Goal: Task Accomplishment & Management: Complete application form

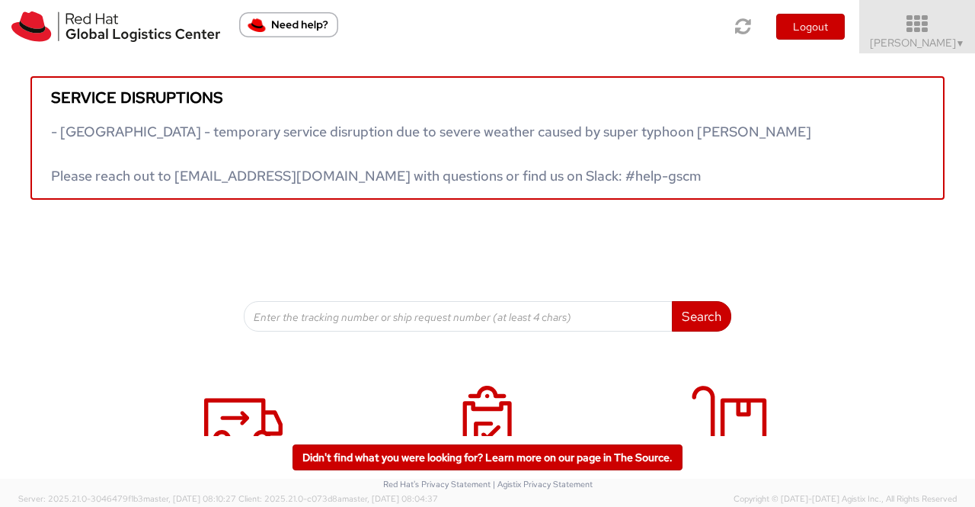
click at [943, 40] on span "Sumitra Hansdah ▼" at bounding box center [917, 43] width 95 height 14
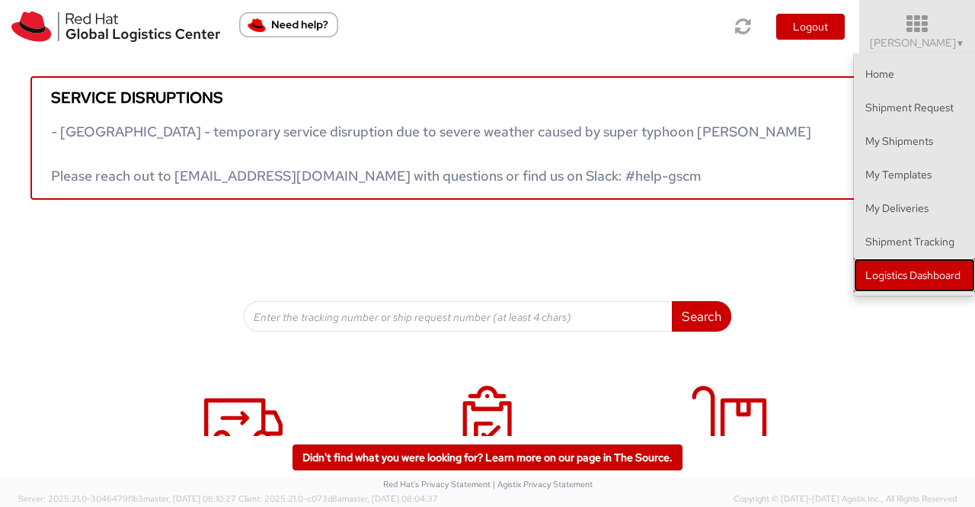
click at [925, 273] on link "Logistics Dashboard" at bounding box center [914, 275] width 121 height 34
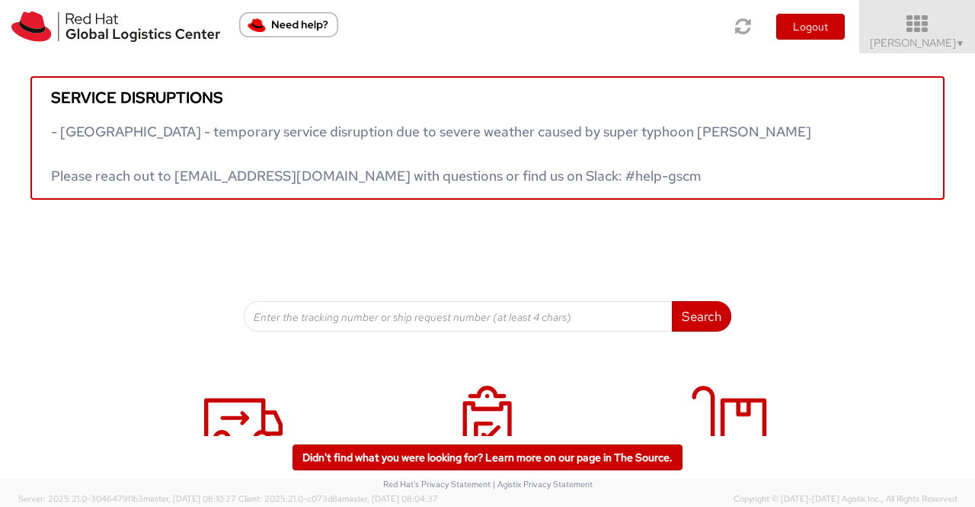
click at [938, 39] on span "Sumitra Hansdah ▼" at bounding box center [917, 43] width 95 height 14
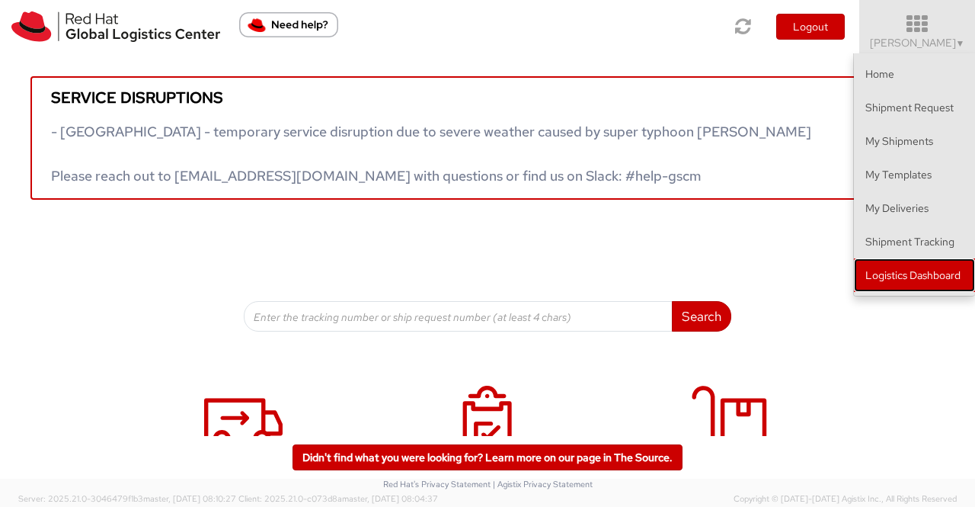
click at [927, 269] on link "Logistics Dashboard" at bounding box center [914, 275] width 121 height 34
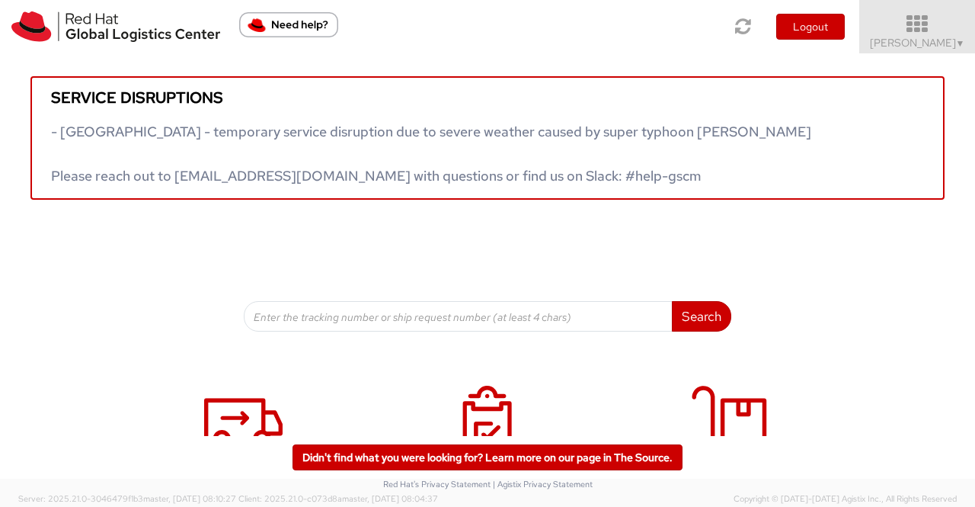
click at [960, 44] on span "▼" at bounding box center [960, 43] width 9 height 12
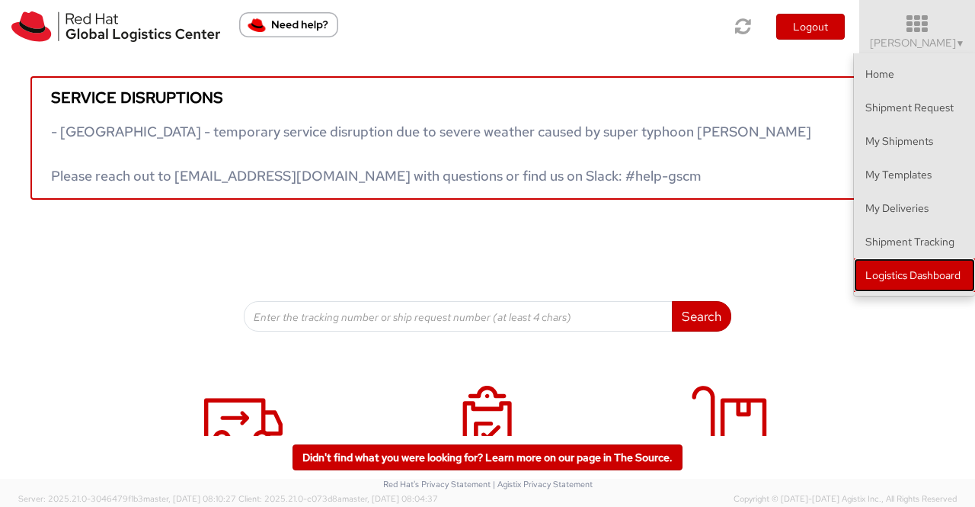
click at [913, 266] on link "Logistics Dashboard" at bounding box center [914, 275] width 121 height 34
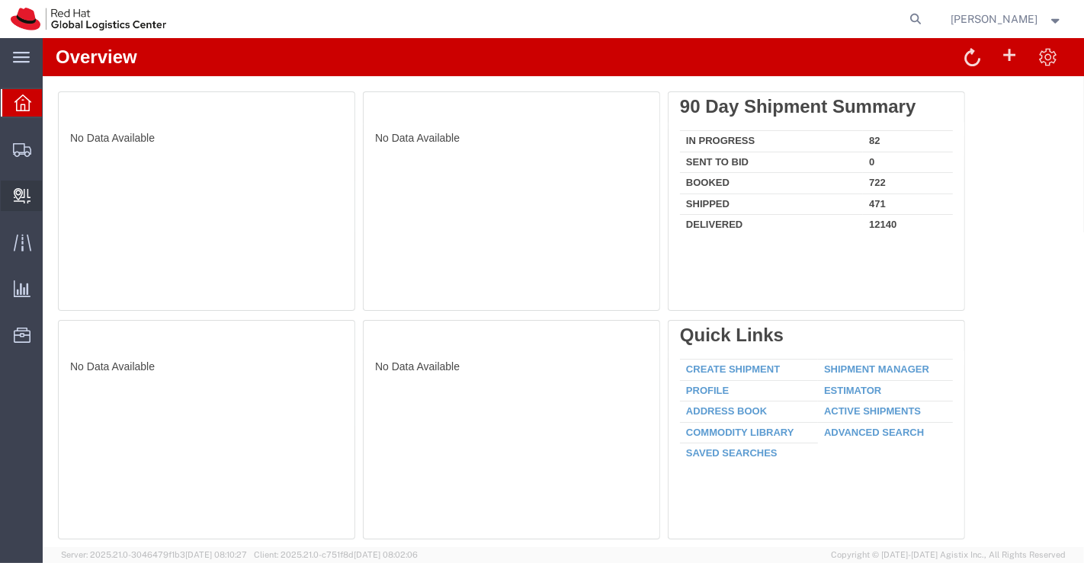
click at [0, 0] on span "Create Delivery" at bounding box center [0, 0] width 0 height 0
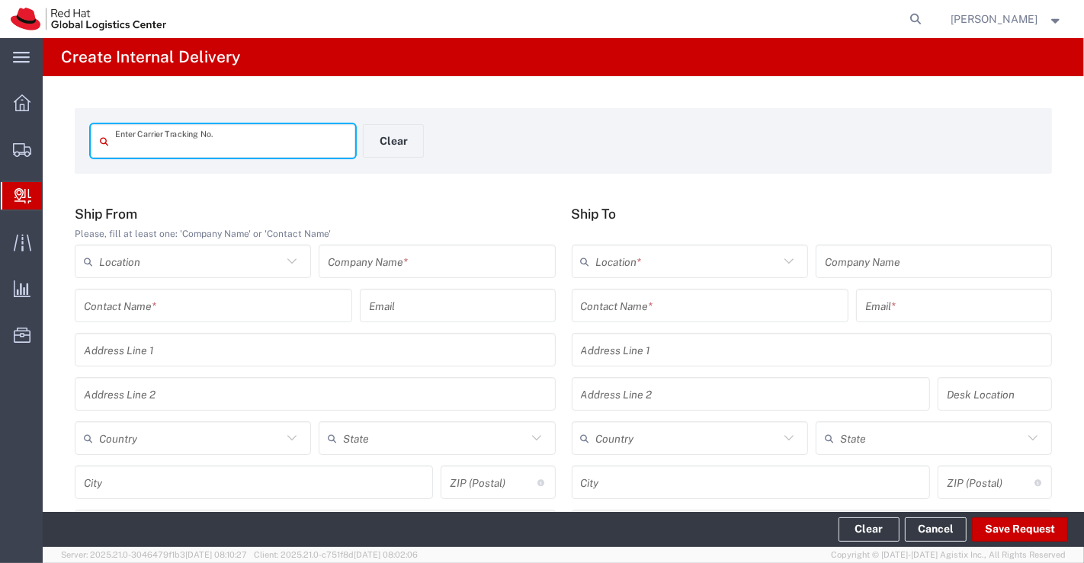
paste input "EM346212659IN"
click at [136, 145] on input "EM346212659IN" at bounding box center [230, 141] width 231 height 27
click at [213, 145] on input "EM346212659IN" at bounding box center [230, 141] width 231 height 27
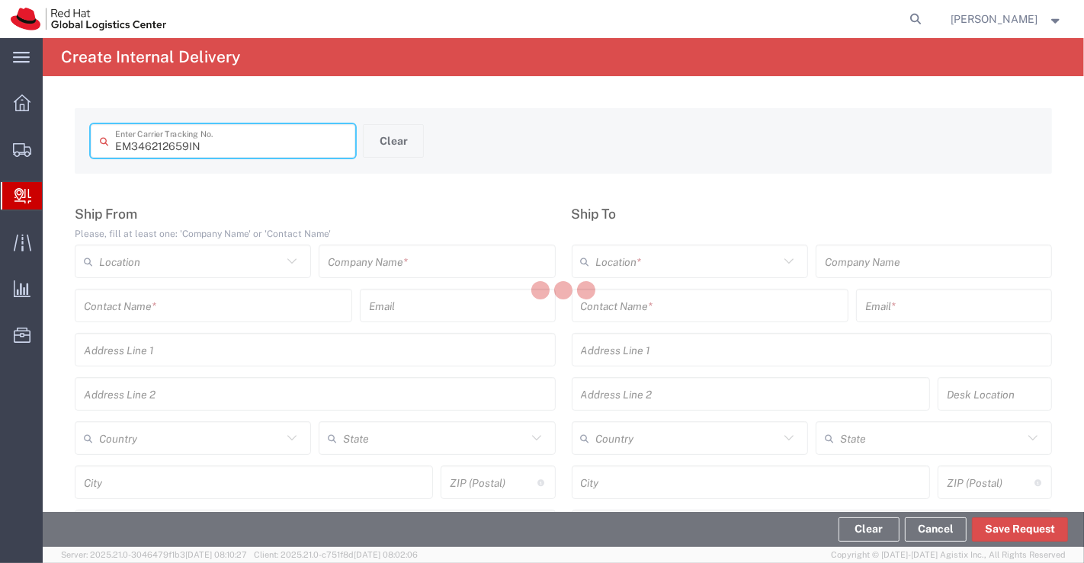
type input "EM346212659IN"
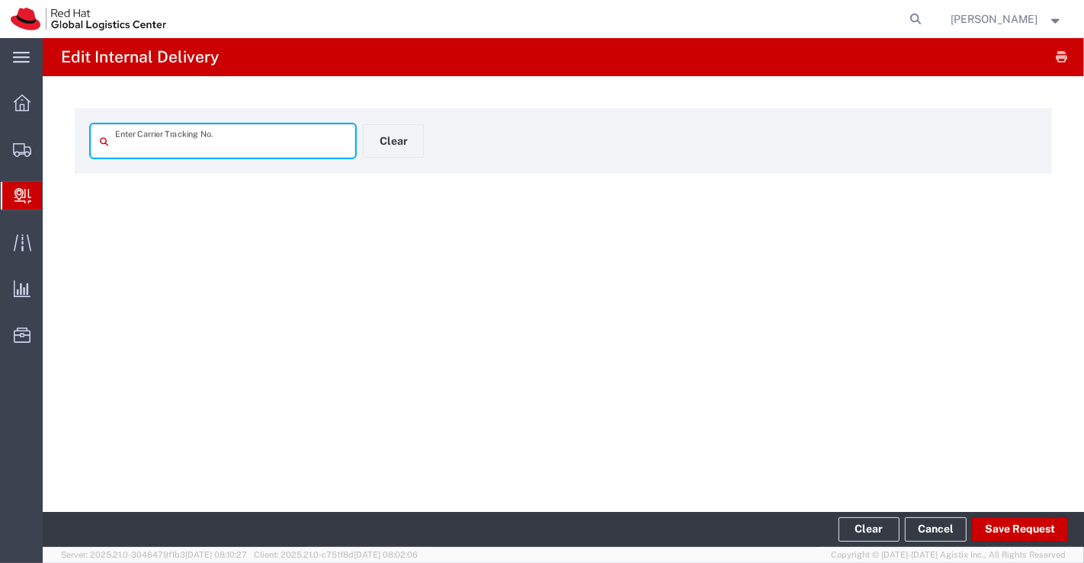
type input "EM346212659IN"
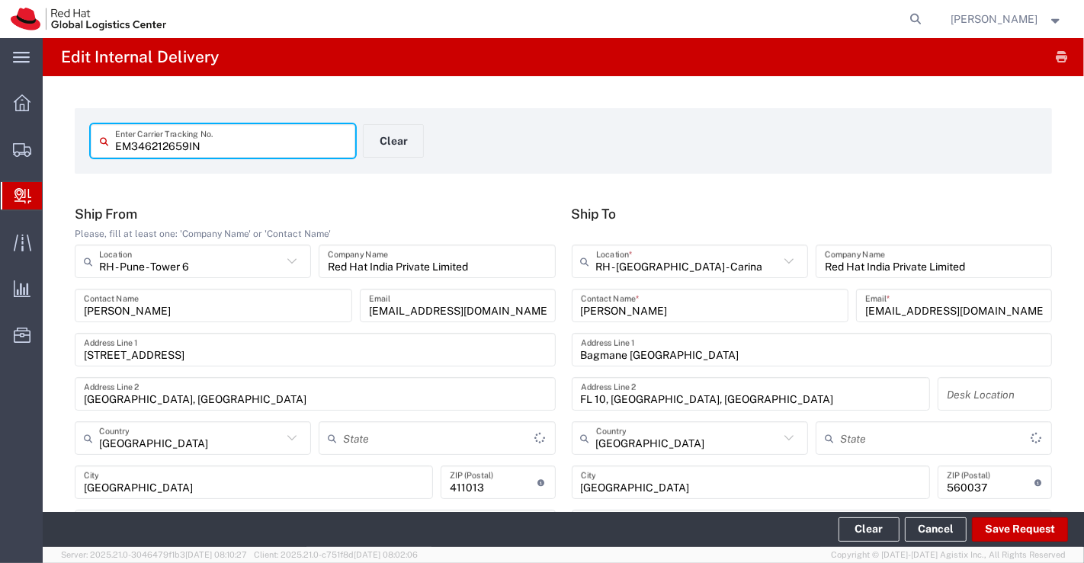
type input "Your Packaging"
type input "Mahārāshtra"
type input "[GEOGRAPHIC_DATA]"
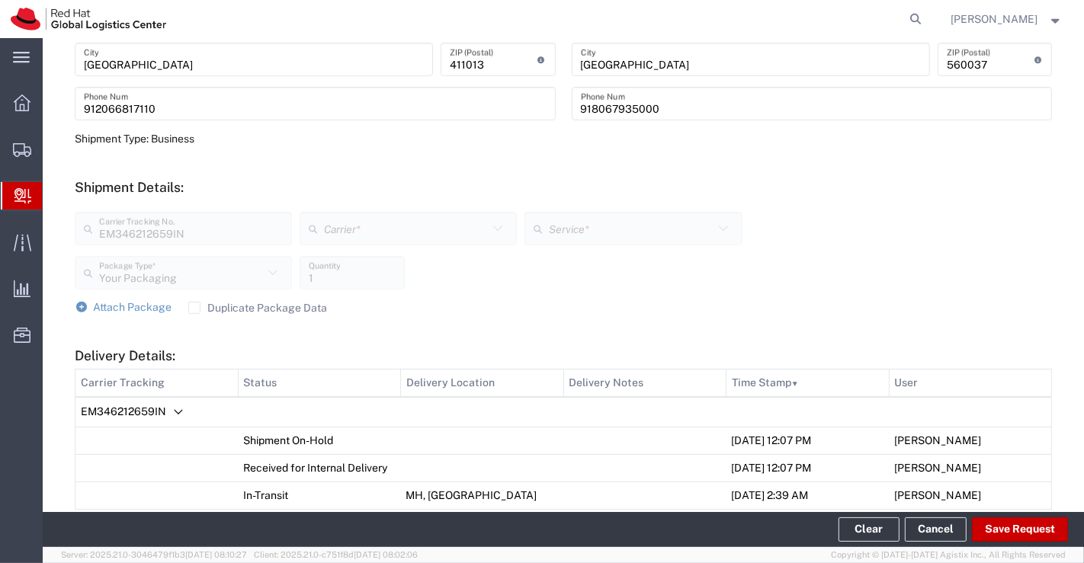
scroll to position [650, 0]
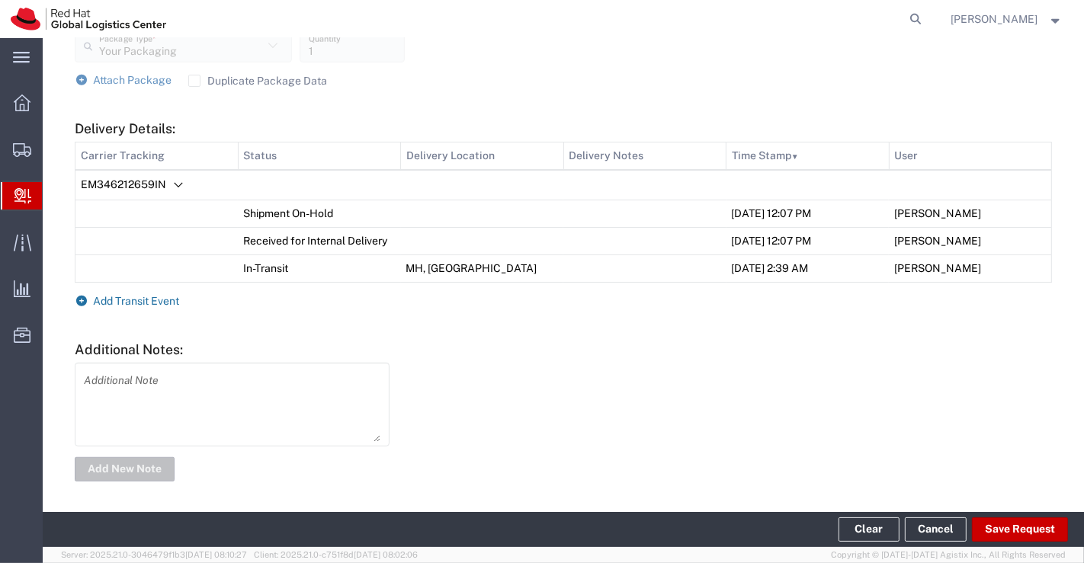
click at [81, 298] on icon at bounding box center [82, 301] width 14 height 11
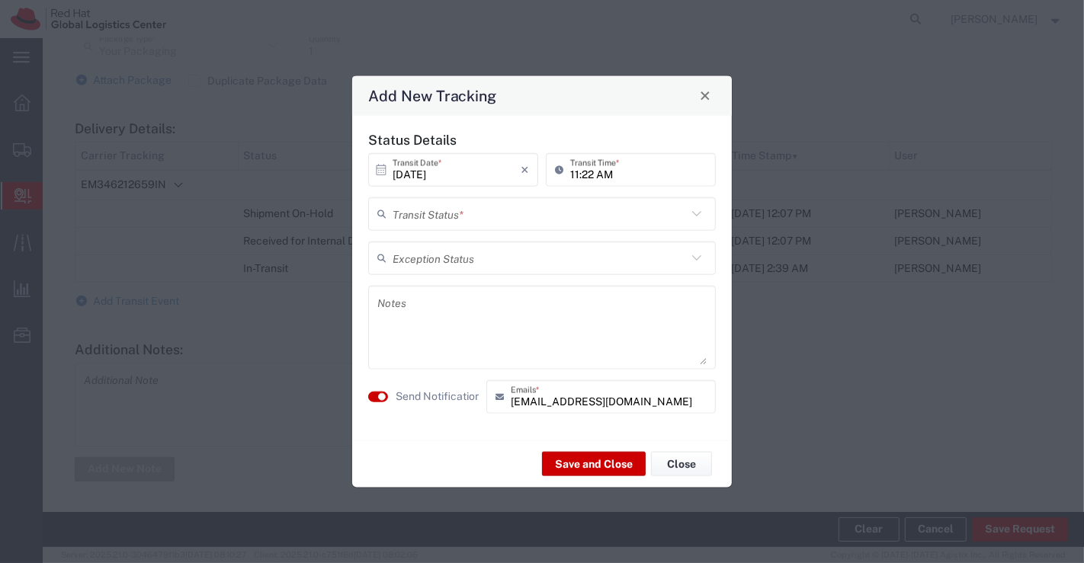
click at [700, 214] on icon at bounding box center [697, 213] width 20 height 20
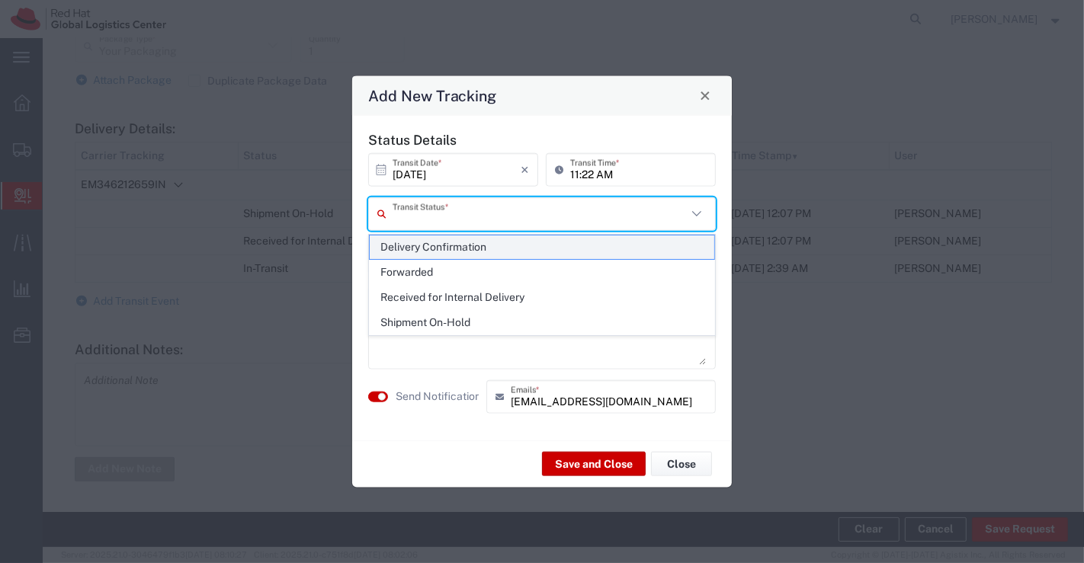
click at [679, 247] on span "Delivery Confirmation" at bounding box center [542, 247] width 345 height 24
type input "Delivery Confirmation"
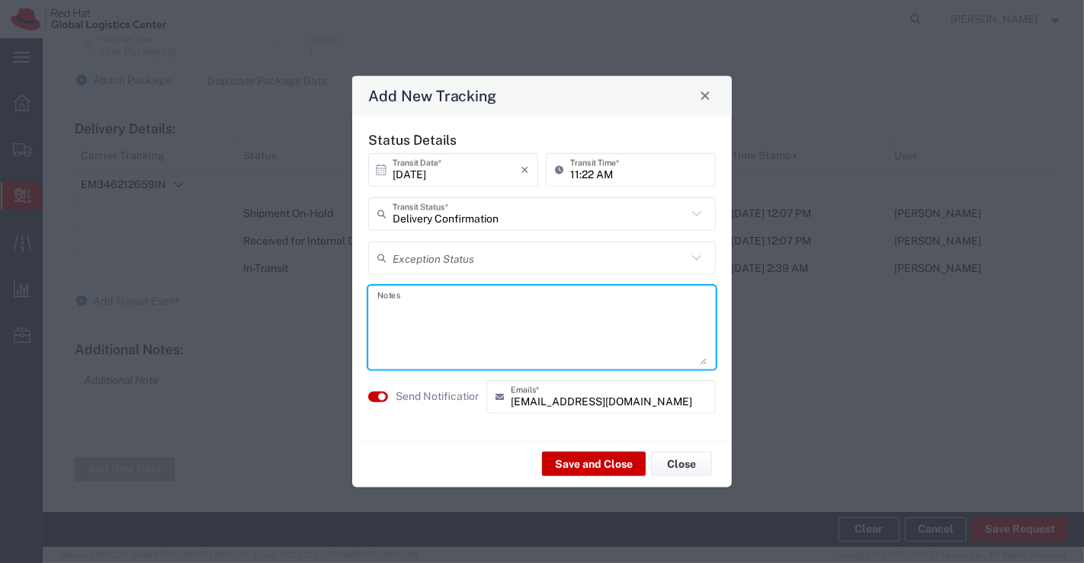
click at [661, 308] on textarea at bounding box center [541, 327] width 329 height 75
type textarea "package collected on 13th Oct 2025."
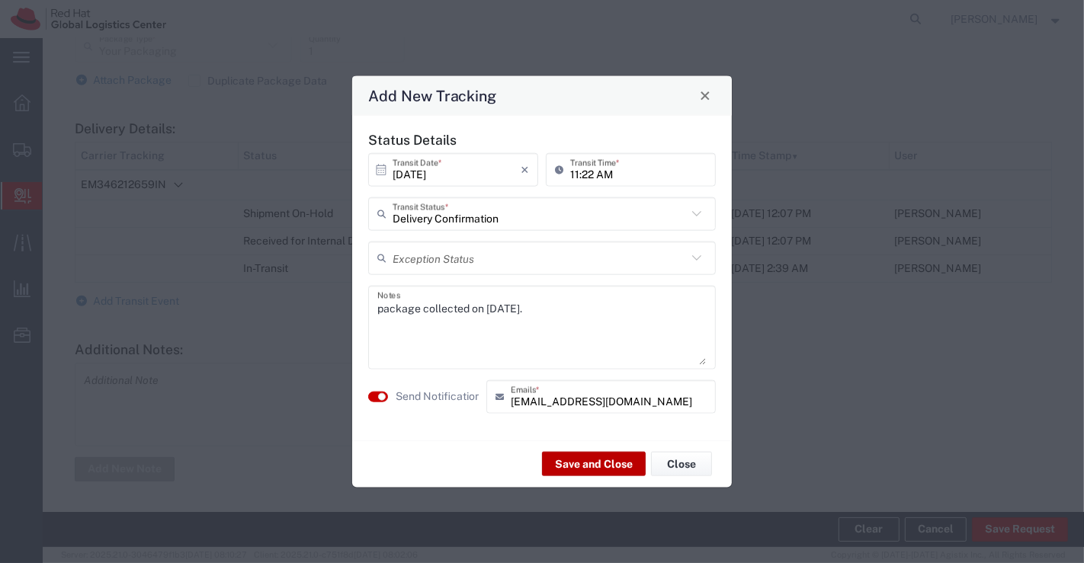
click at [584, 467] on button "Save and Close" at bounding box center [594, 464] width 104 height 24
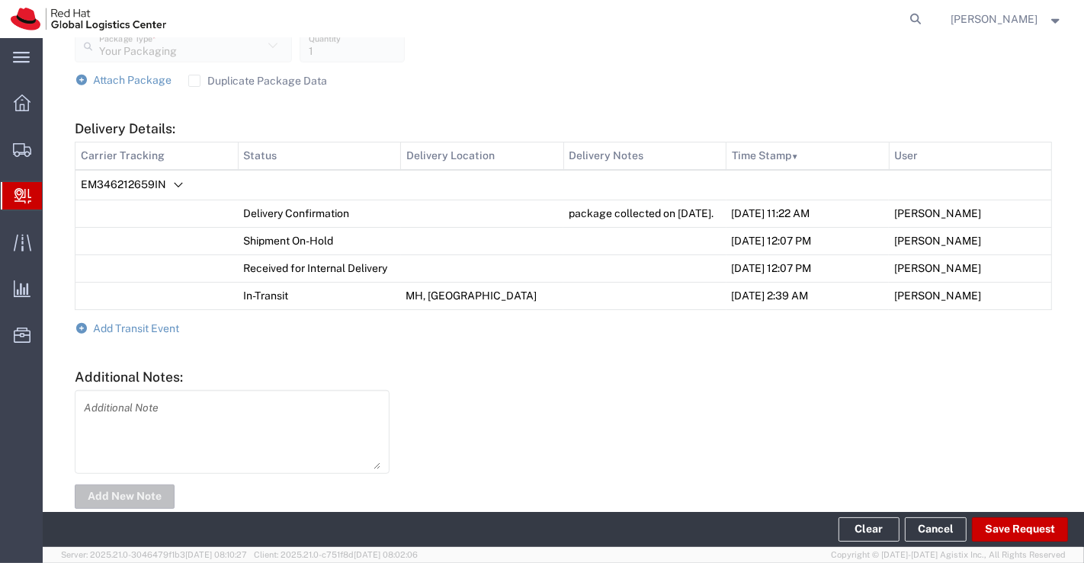
click at [0, 0] on span "Create Delivery" at bounding box center [0, 0] width 0 height 0
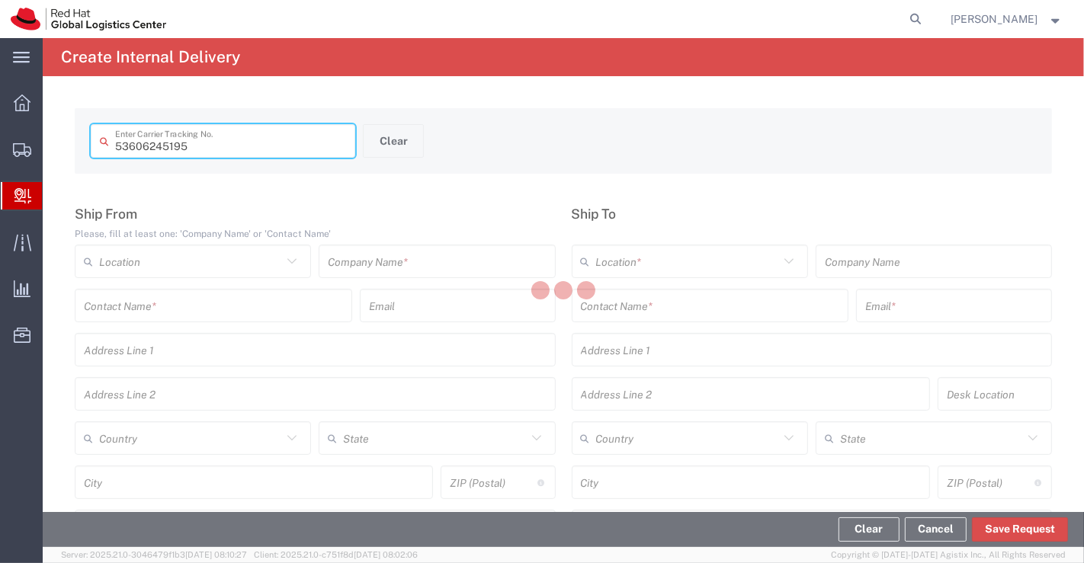
type input "53606245195"
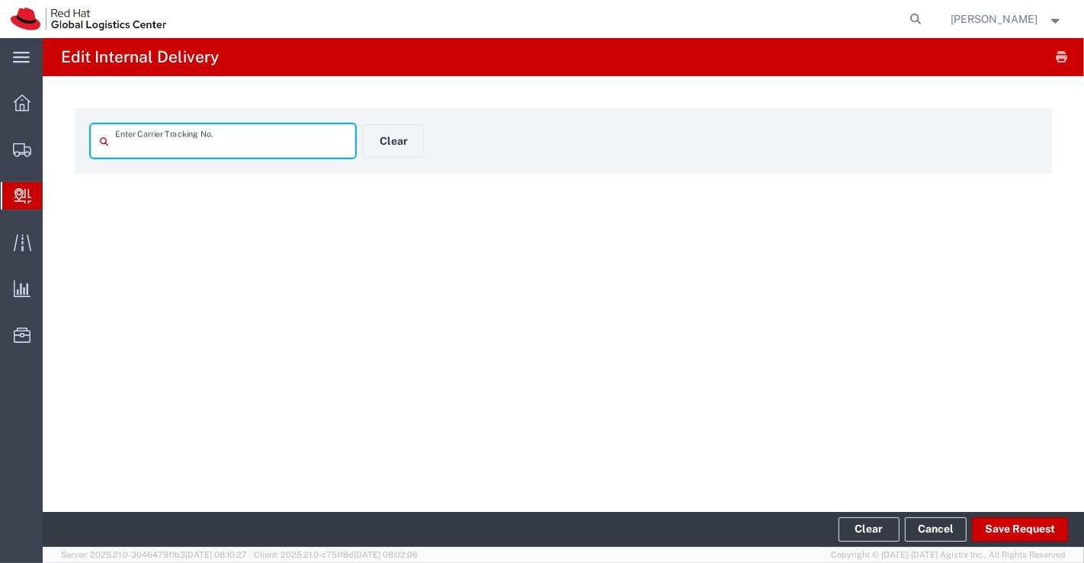
type input "53606245195"
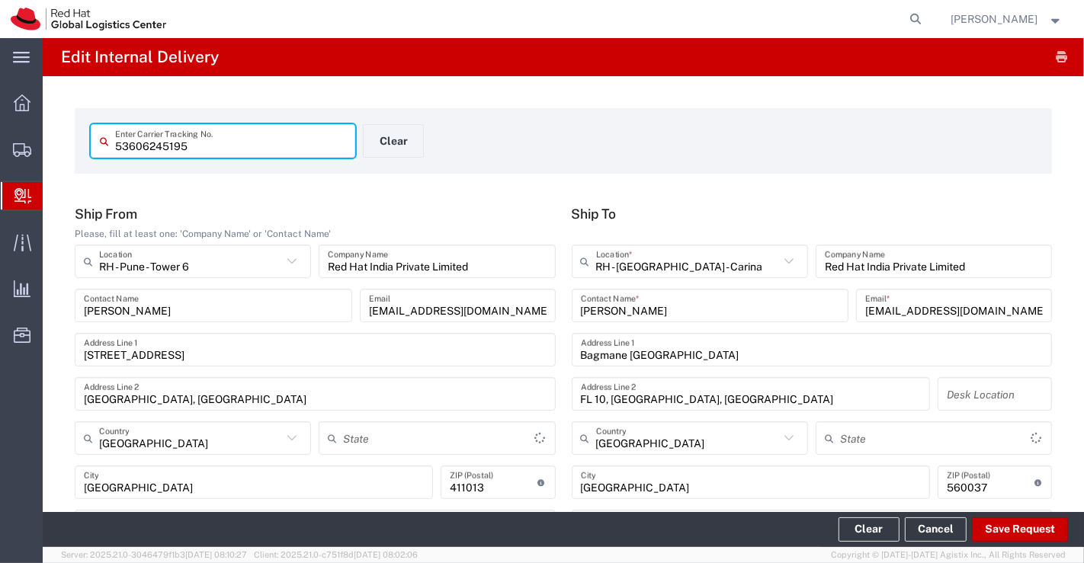
type input "Mahārāshtra"
type input "Your Packaging"
type input "Ground"
type input "[GEOGRAPHIC_DATA]"
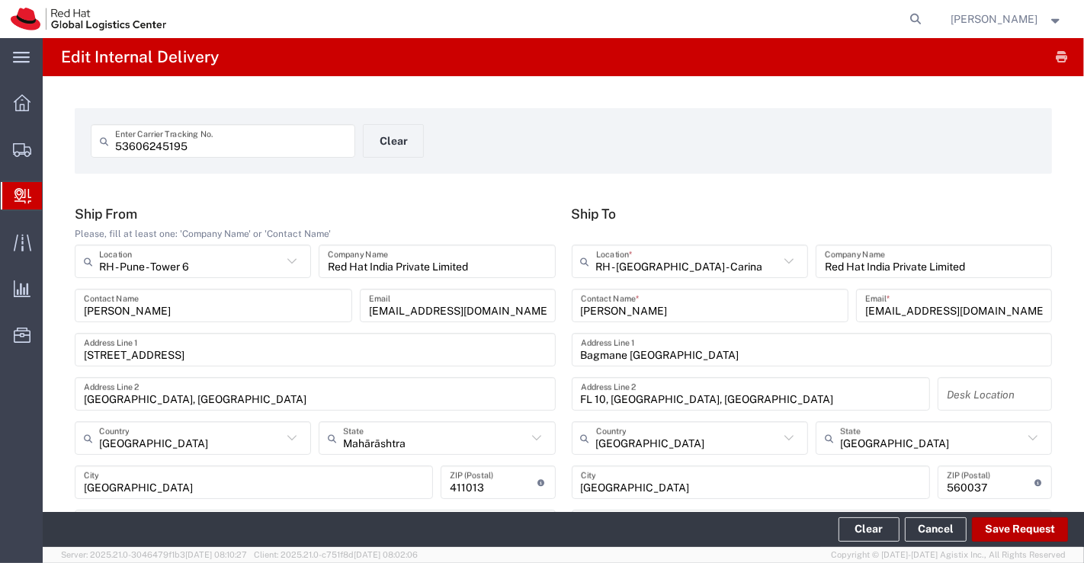
click at [1035, 526] on button "Save Request" at bounding box center [1020, 529] width 96 height 24
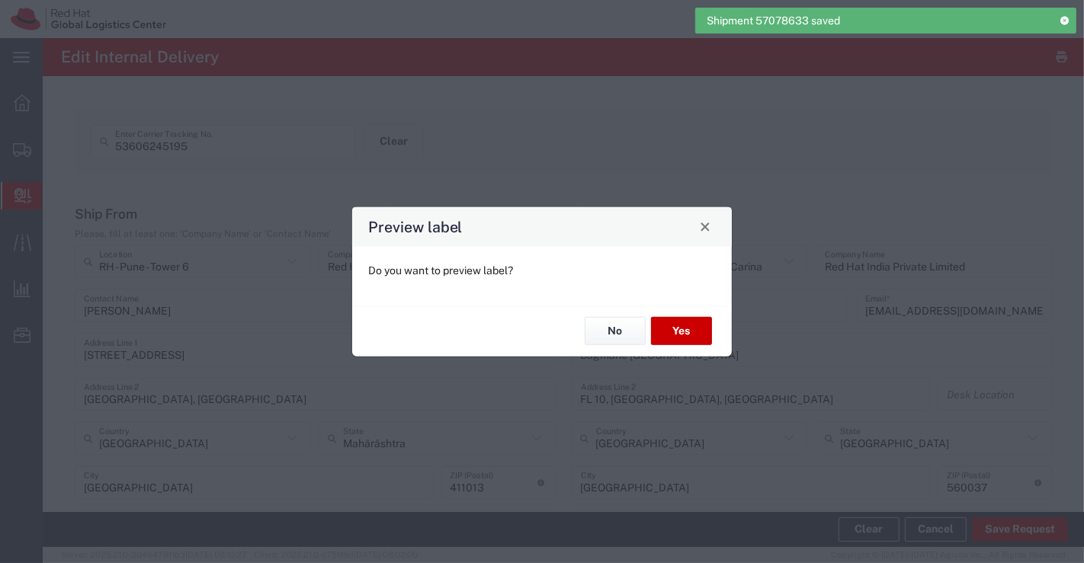
scroll to position [338, 0]
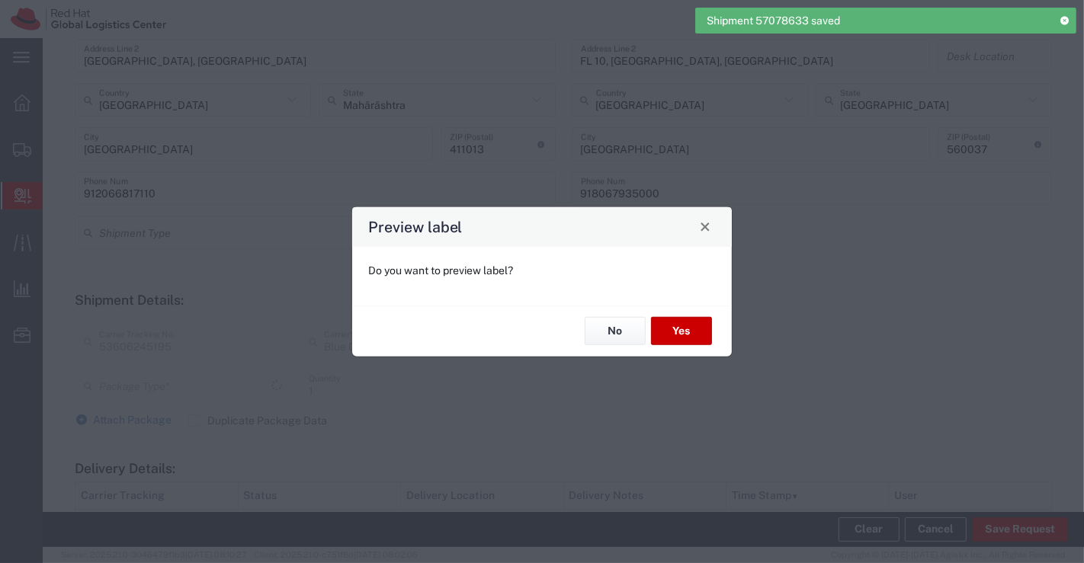
type input "Your Packaging"
type input "Ground"
click at [620, 323] on button "No" at bounding box center [615, 331] width 61 height 28
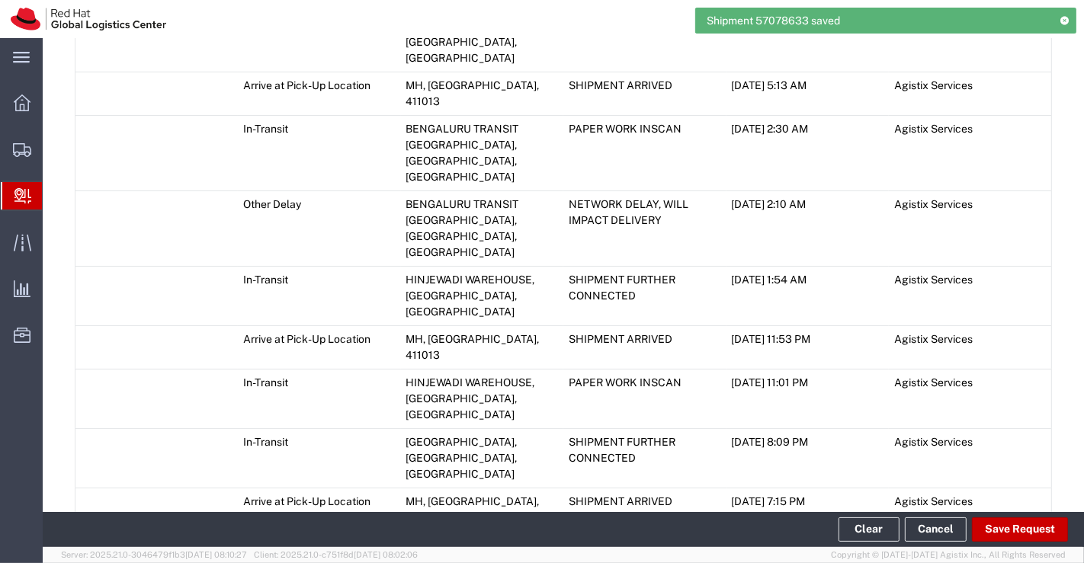
scroll to position [1133, 0]
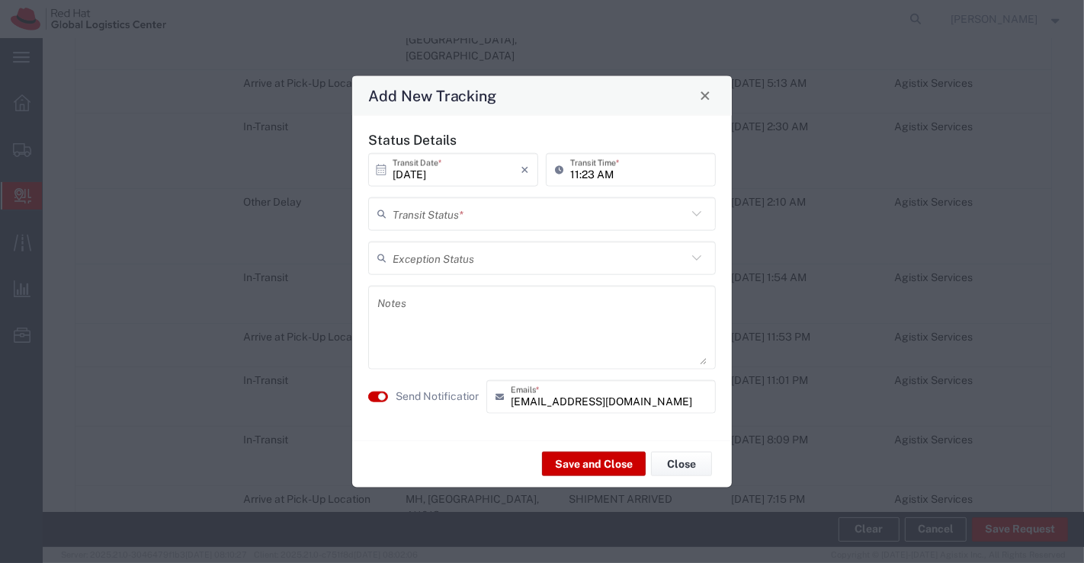
click at [695, 213] on icon at bounding box center [697, 213] width 20 height 20
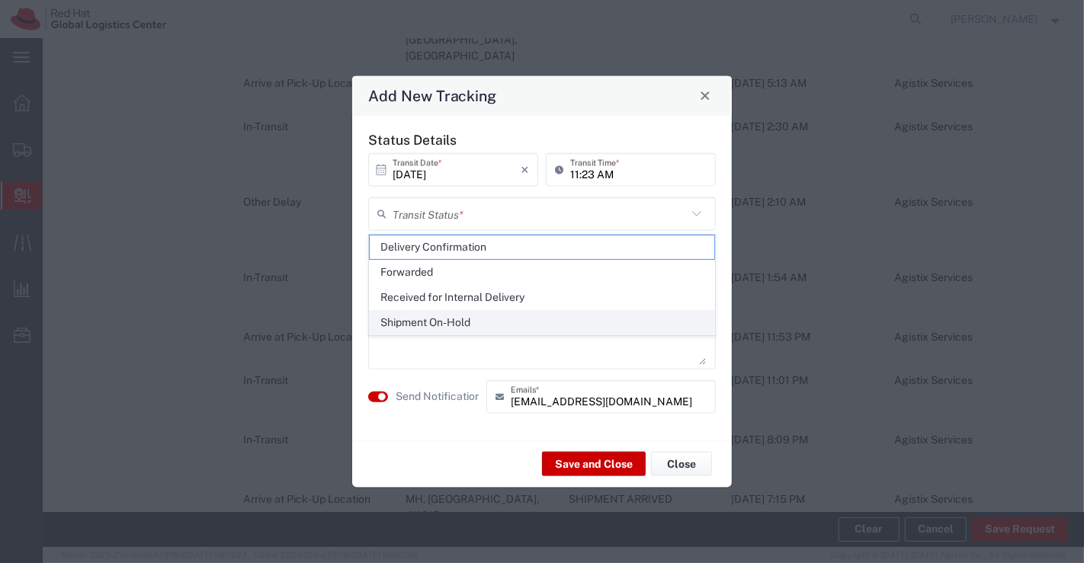
click at [681, 323] on span "Shipment On-Hold" at bounding box center [542, 323] width 345 height 24
type input "Shipment On-Hold"
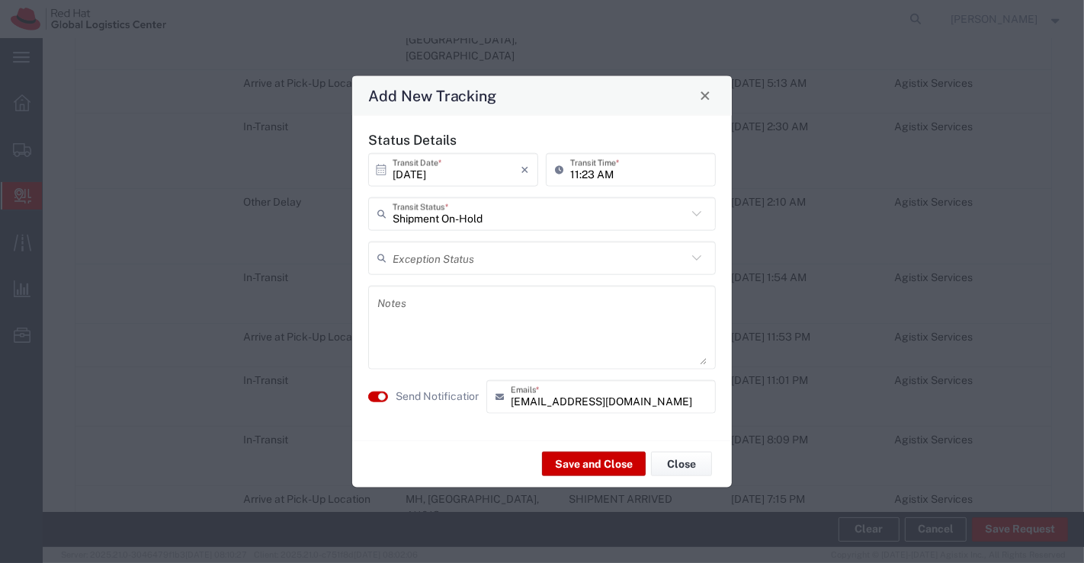
click at [650, 328] on textarea at bounding box center [541, 327] width 329 height 75
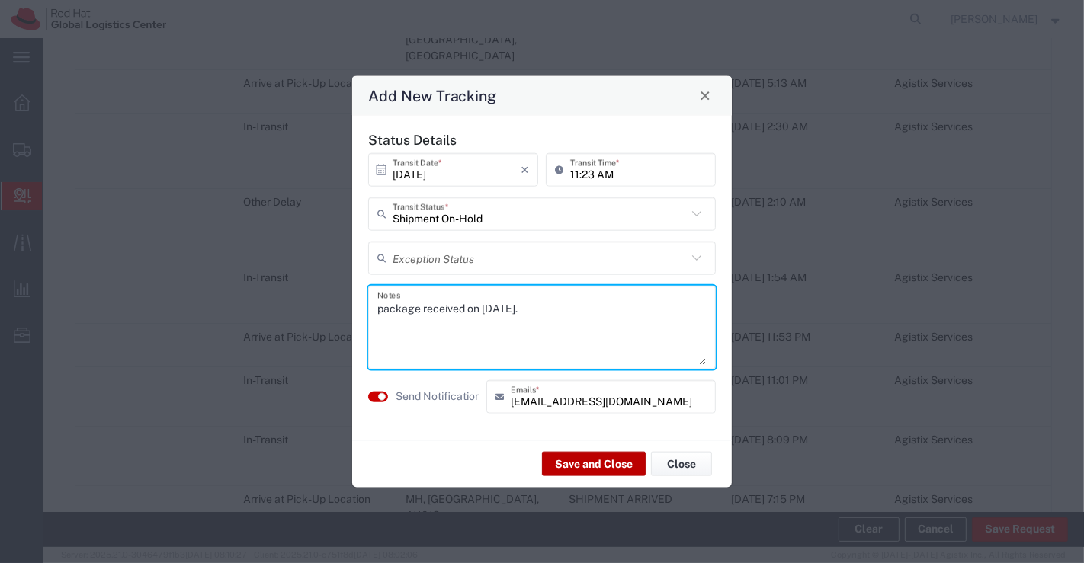
type textarea "package received on 11th Oct 2025."
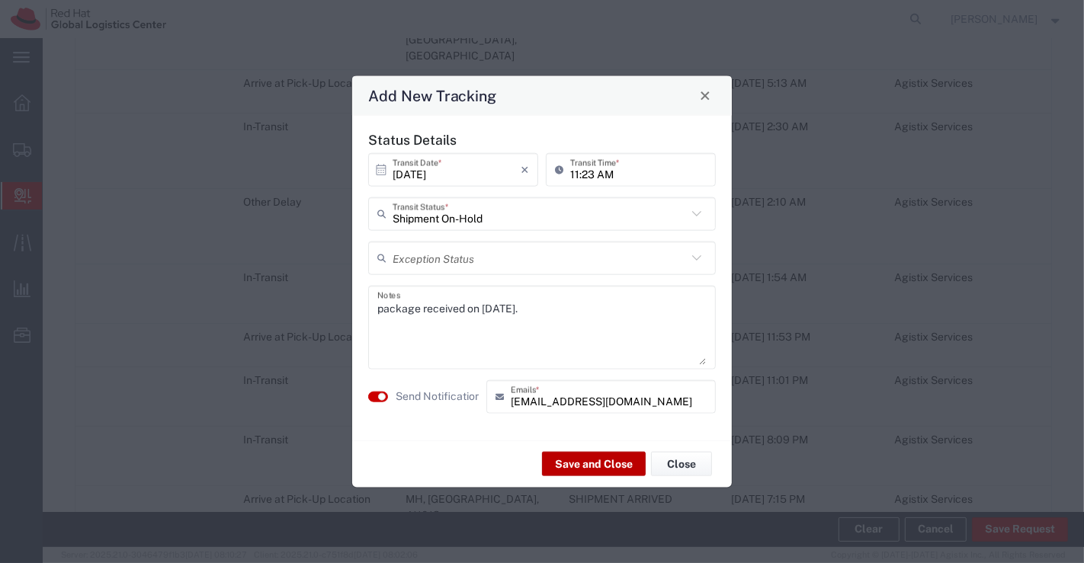
click at [610, 464] on button "Save and Close" at bounding box center [594, 464] width 104 height 24
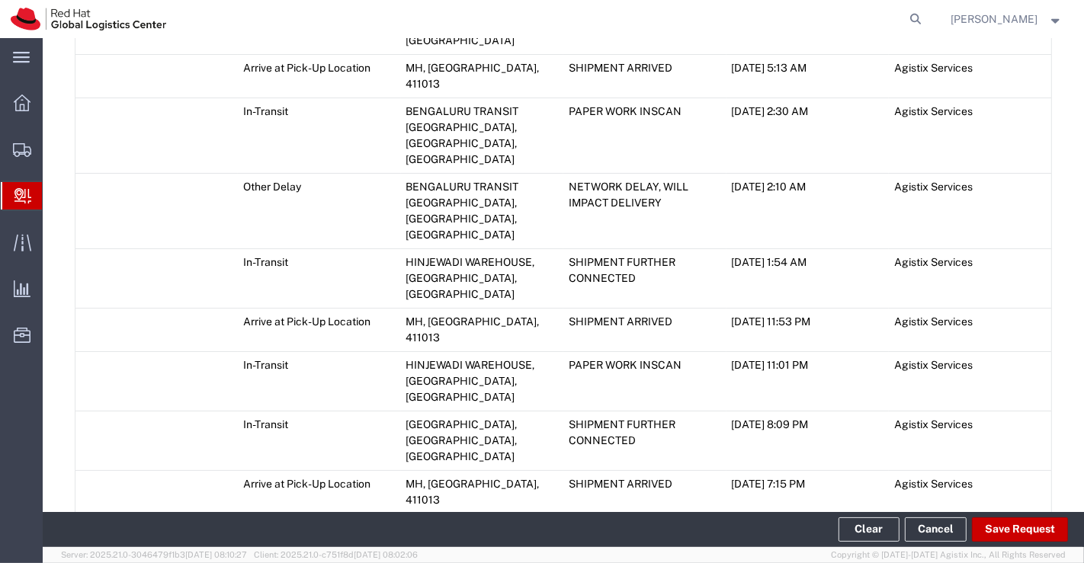
scroll to position [668, 0]
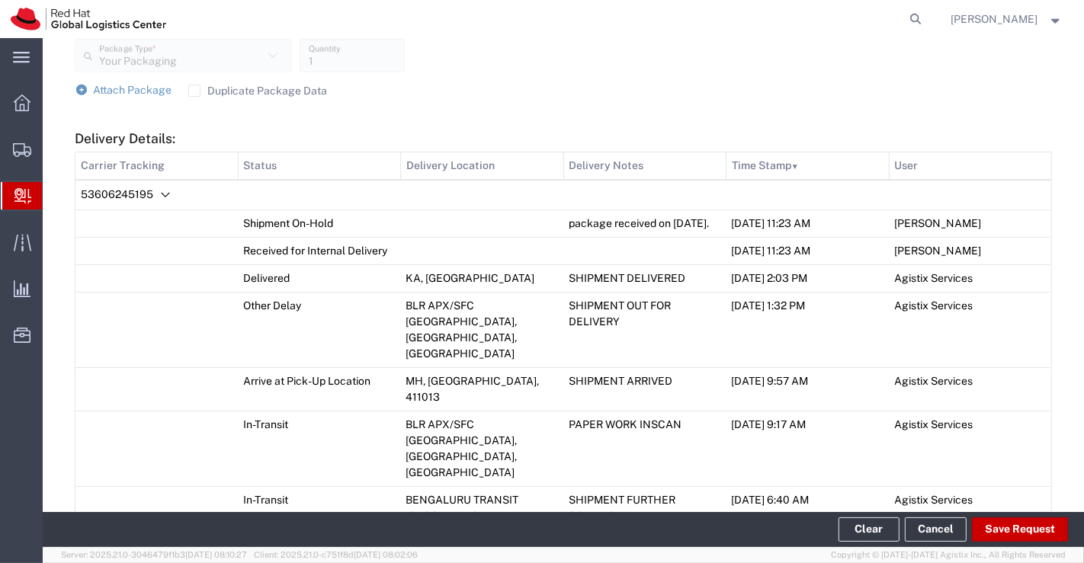
click at [0, 0] on span "Create Delivery" at bounding box center [0, 0] width 0 height 0
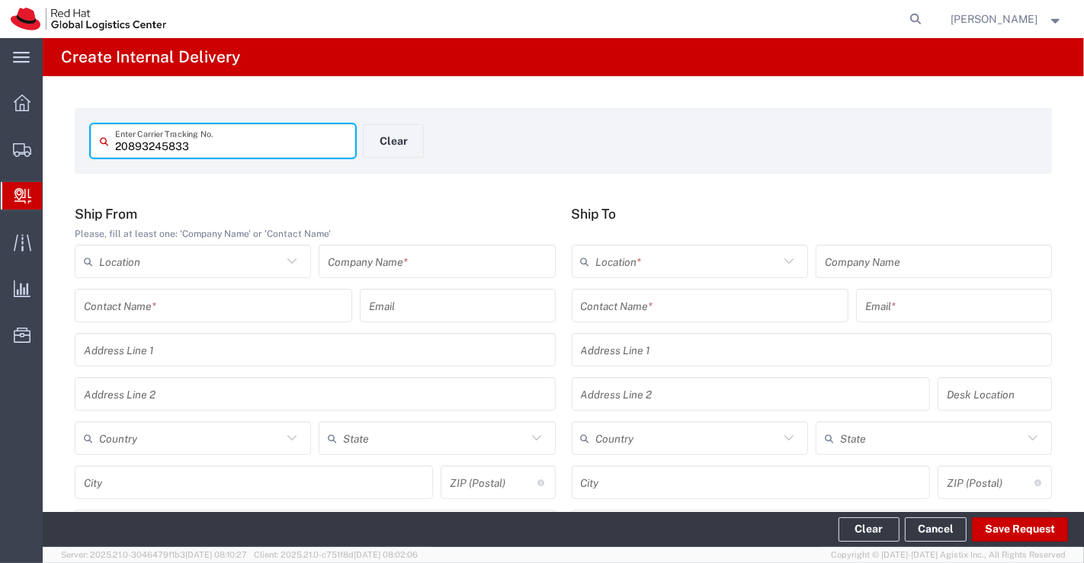
type input "20893245833"
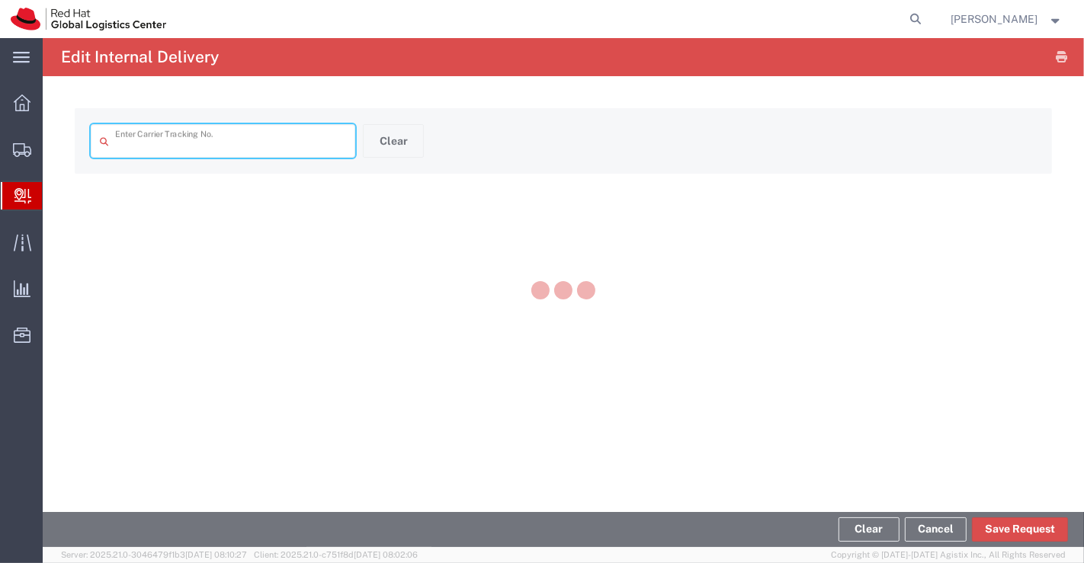
type input "20893245833"
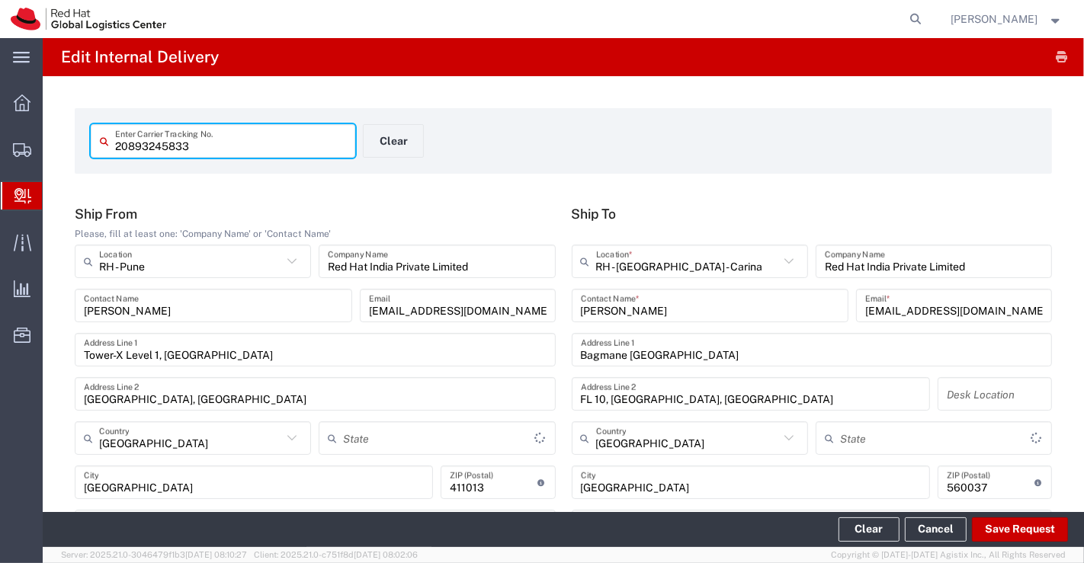
type input "Your Packaging"
type input "Domestic Priority"
type input "Mahārāshtra"
type input "[GEOGRAPHIC_DATA]"
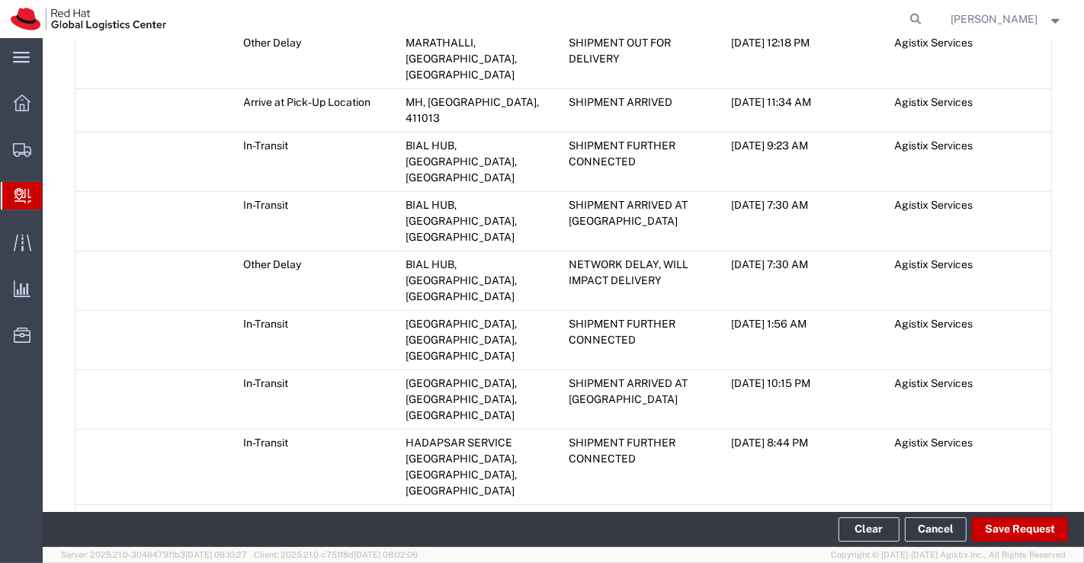
scroll to position [1095, 0]
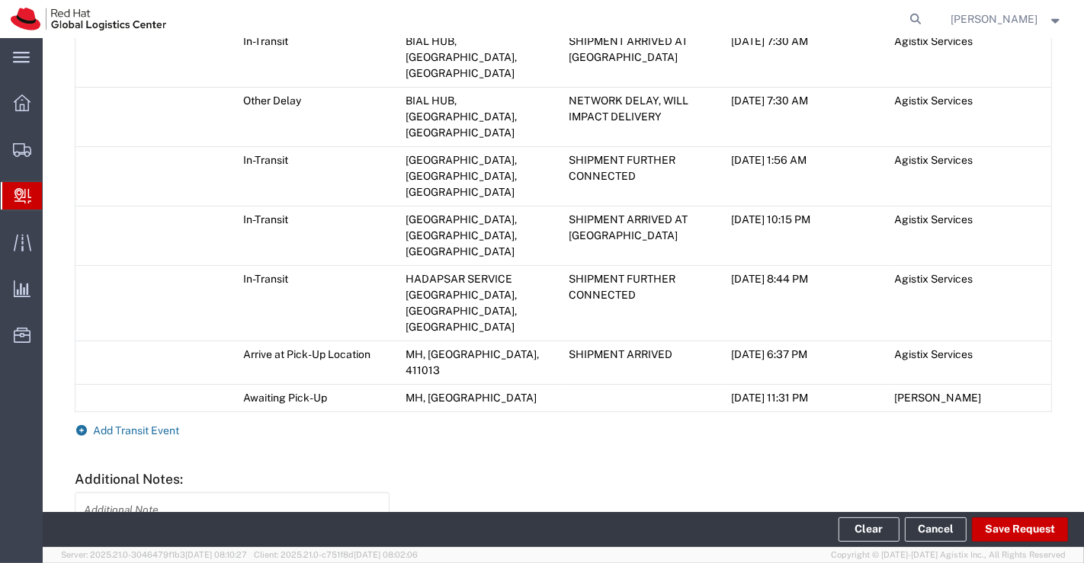
click at [78, 425] on icon at bounding box center [82, 430] width 14 height 11
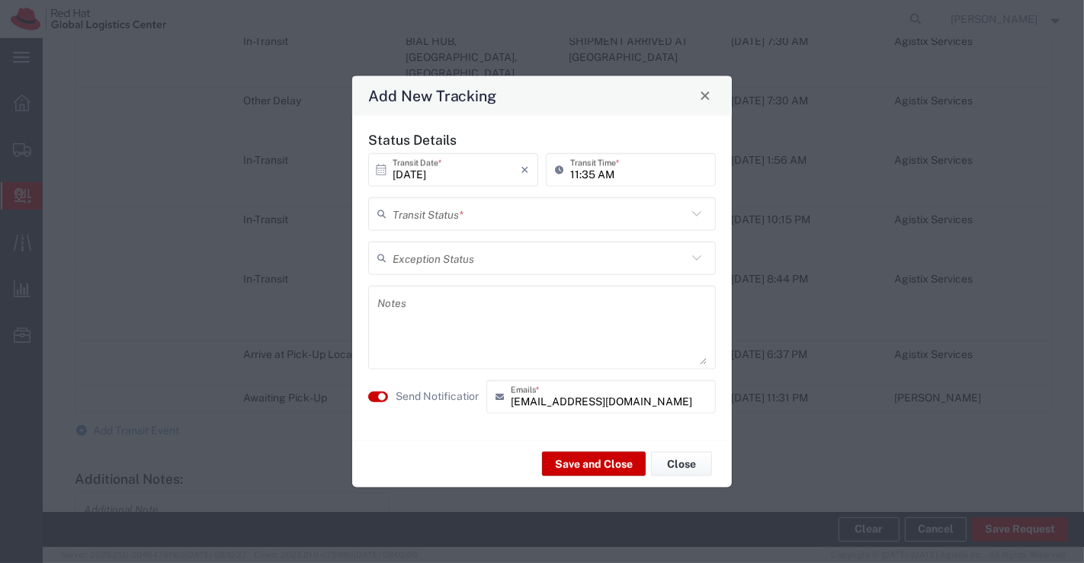
click at [697, 214] on icon at bounding box center [697, 213] width 20 height 20
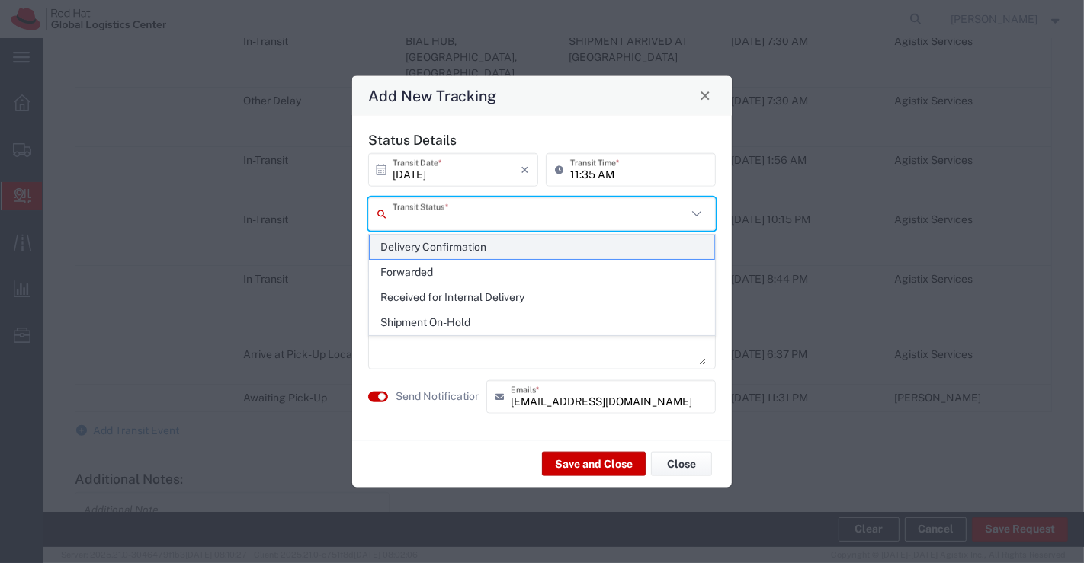
click at [683, 247] on span "Delivery Confirmation" at bounding box center [542, 247] width 345 height 24
type input "Delivery Confirmation"
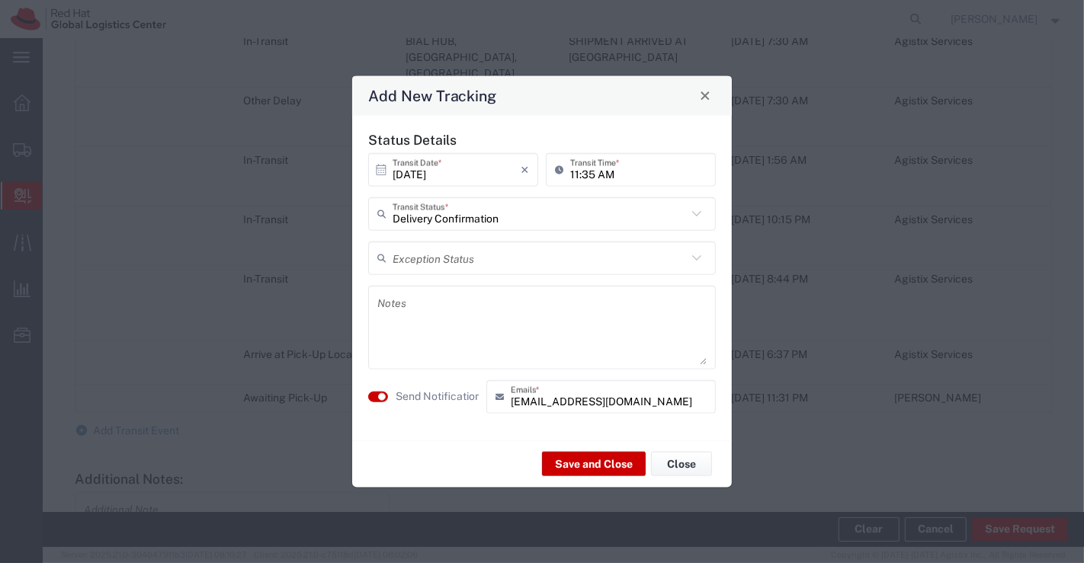
click at [582, 351] on textarea at bounding box center [541, 327] width 329 height 75
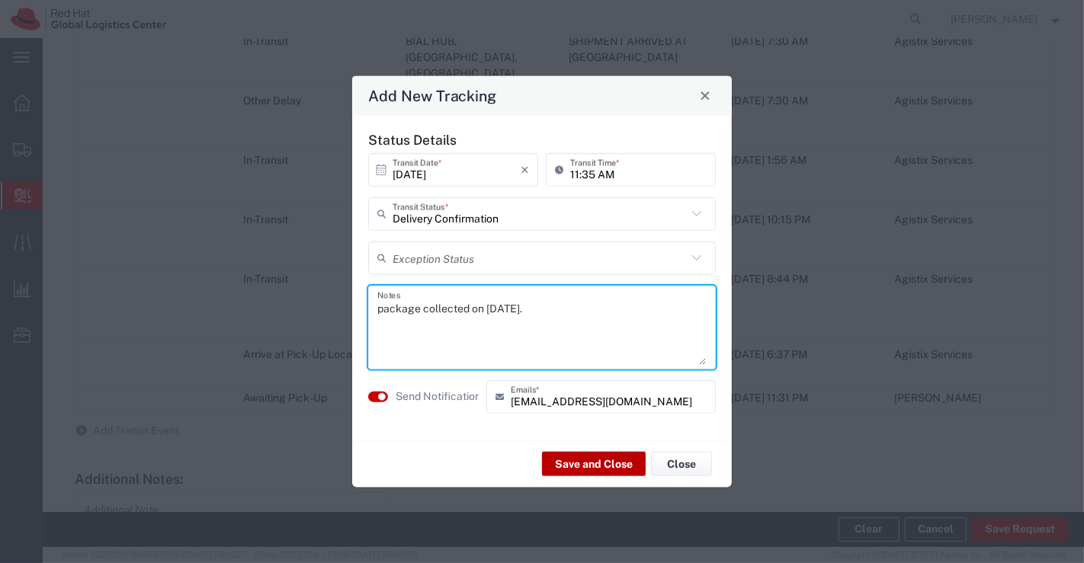
type textarea "package collected on 13th Oct 2025."
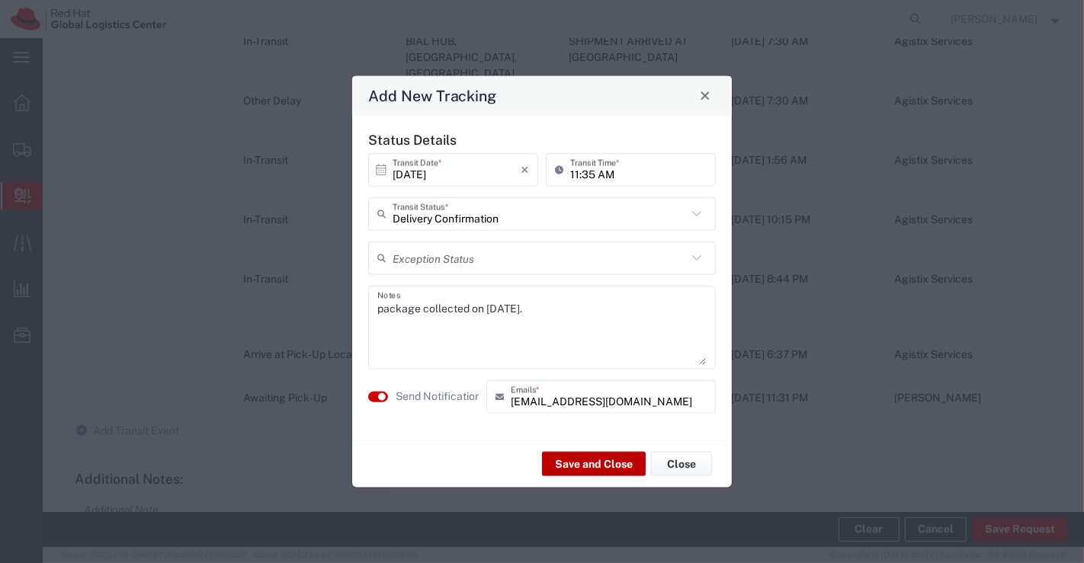
click at [586, 465] on button "Save and Close" at bounding box center [594, 464] width 104 height 24
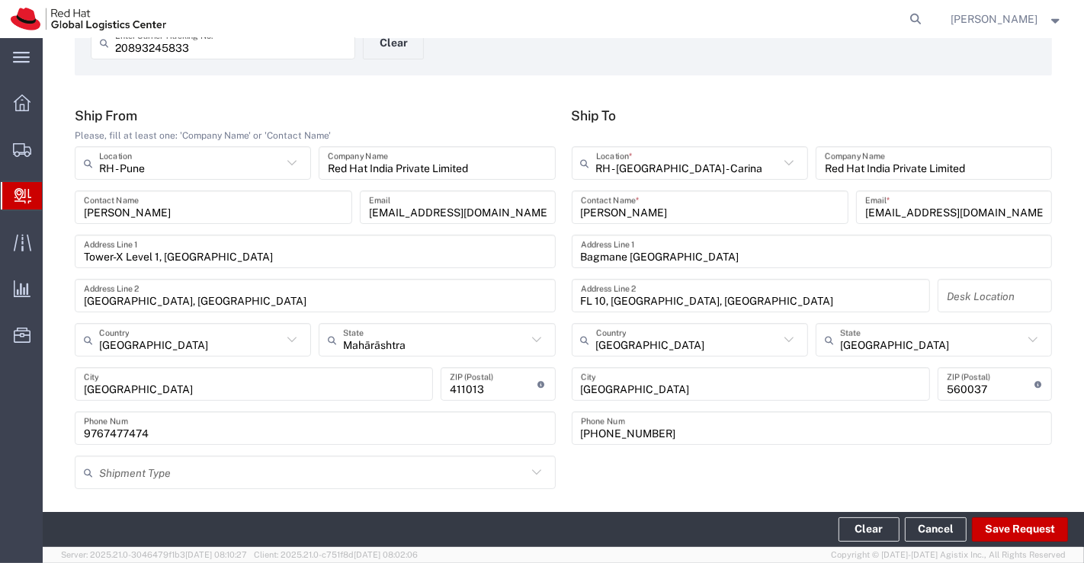
scroll to position [0, 0]
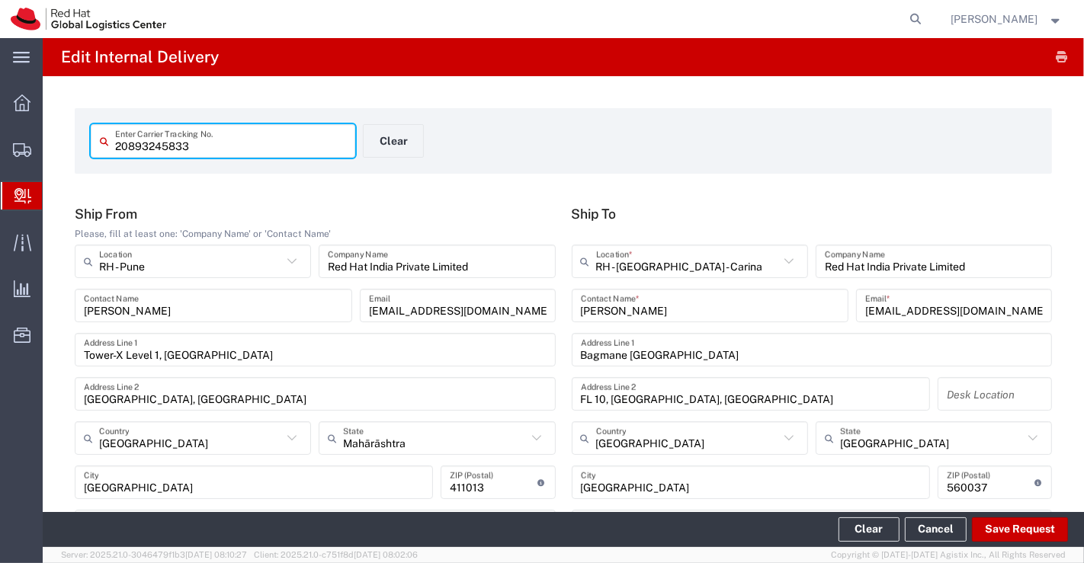
drag, startPoint x: 204, startPoint y: 149, endPoint x: 75, endPoint y: 149, distance: 128.8
click at [75, 149] on form "20893245833 Enter Carrier Tracking No. Clear" at bounding box center [563, 141] width 977 height 66
type input "57078577"
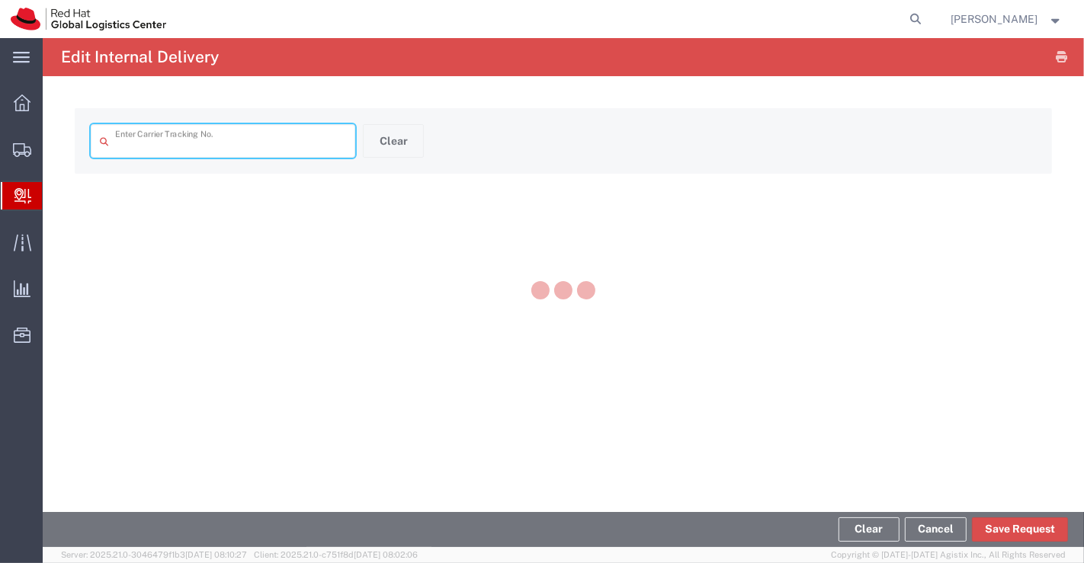
type input "57078577"
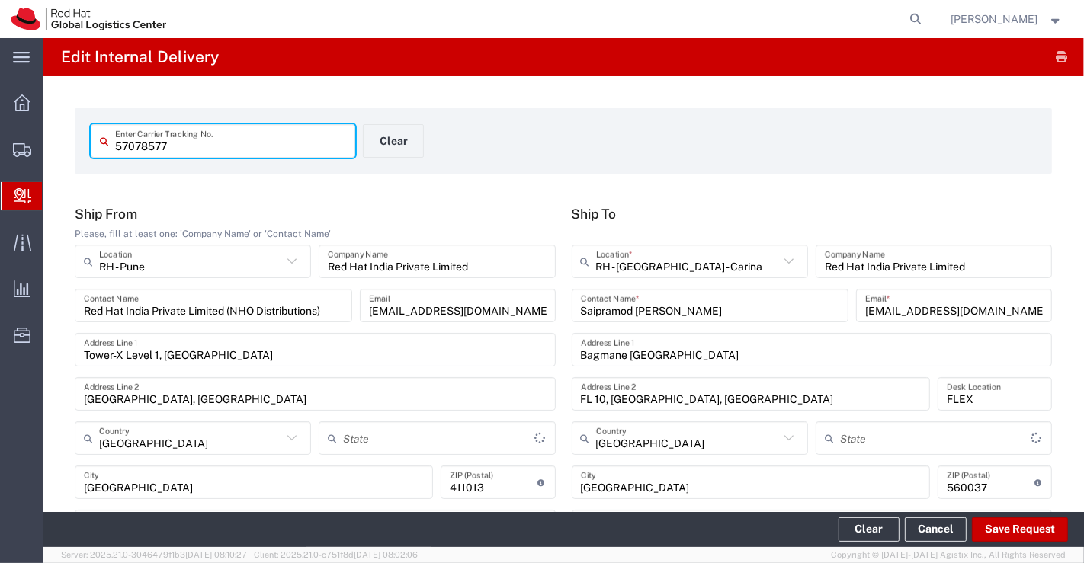
type input "Your Packaging"
type input "IO_Ground"
type input "Mahārāshtra"
type input "[GEOGRAPHIC_DATA]"
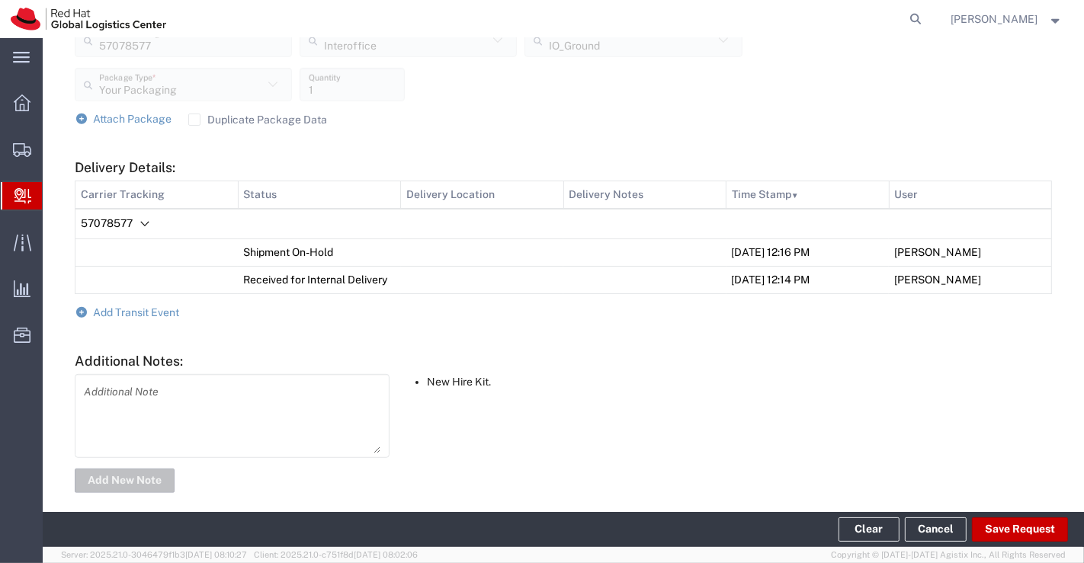
scroll to position [623, 0]
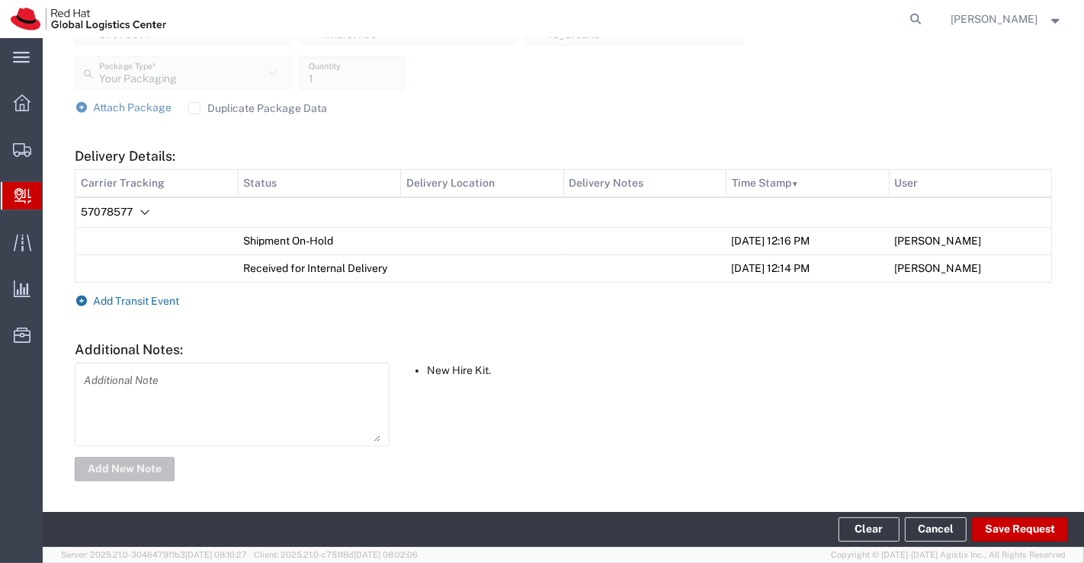
click at [79, 299] on icon at bounding box center [82, 301] width 14 height 11
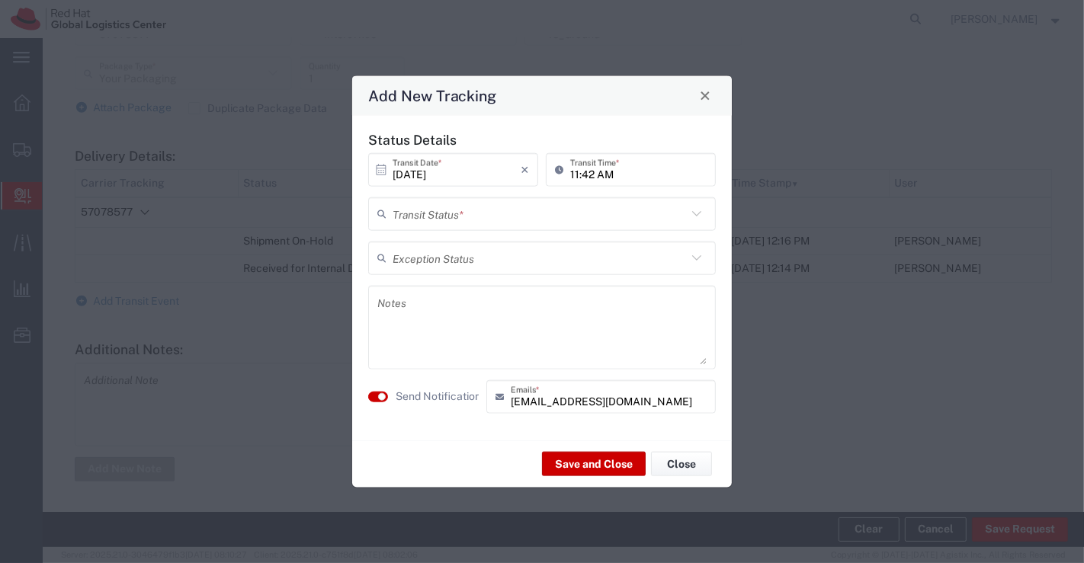
click at [697, 212] on icon at bounding box center [697, 213] width 20 height 20
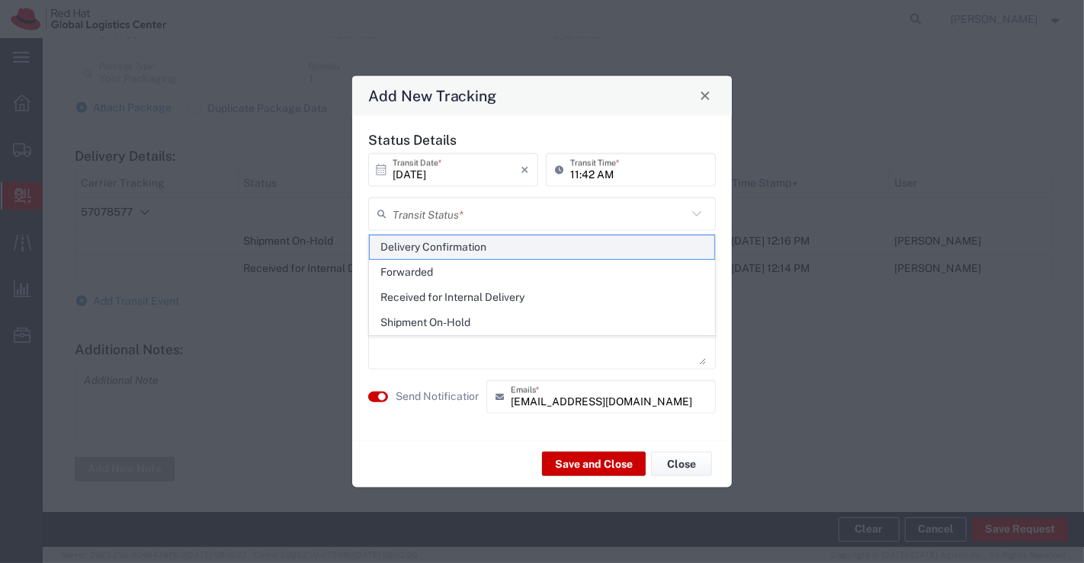
click at [690, 245] on span "Delivery Confirmation" at bounding box center [542, 247] width 345 height 24
type input "Delivery Confirmation"
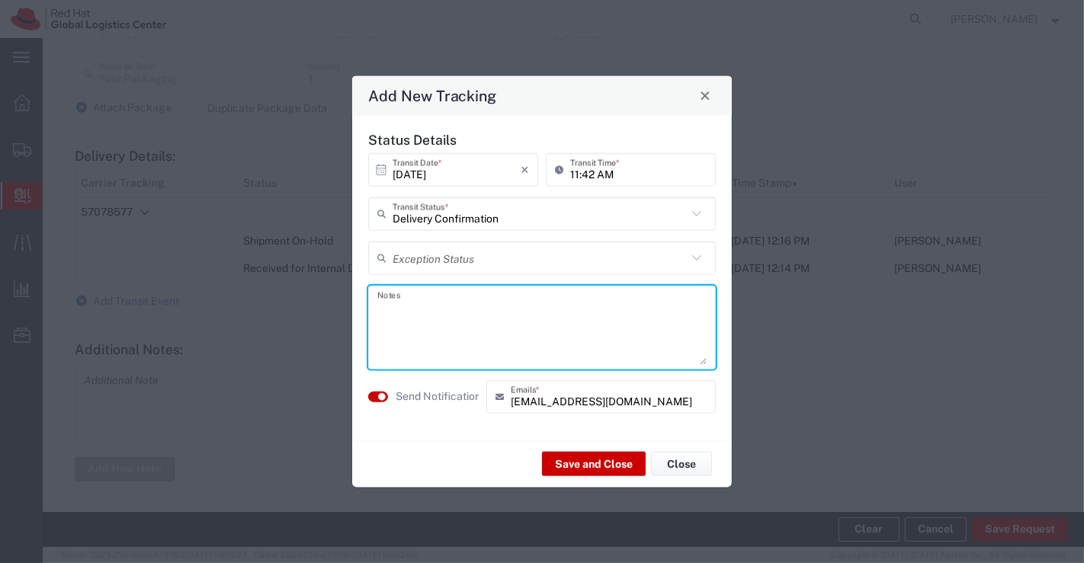
click at [626, 314] on textarea at bounding box center [541, 327] width 329 height 75
type textarea "package collected on 13th Oct 2025."
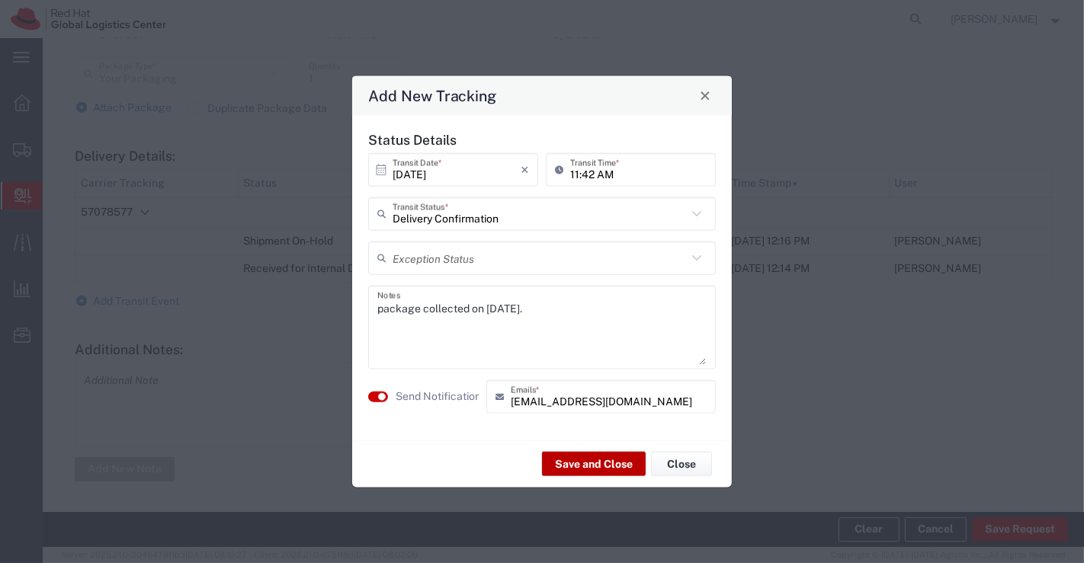
click at [581, 461] on button "Save and Close" at bounding box center [594, 464] width 104 height 24
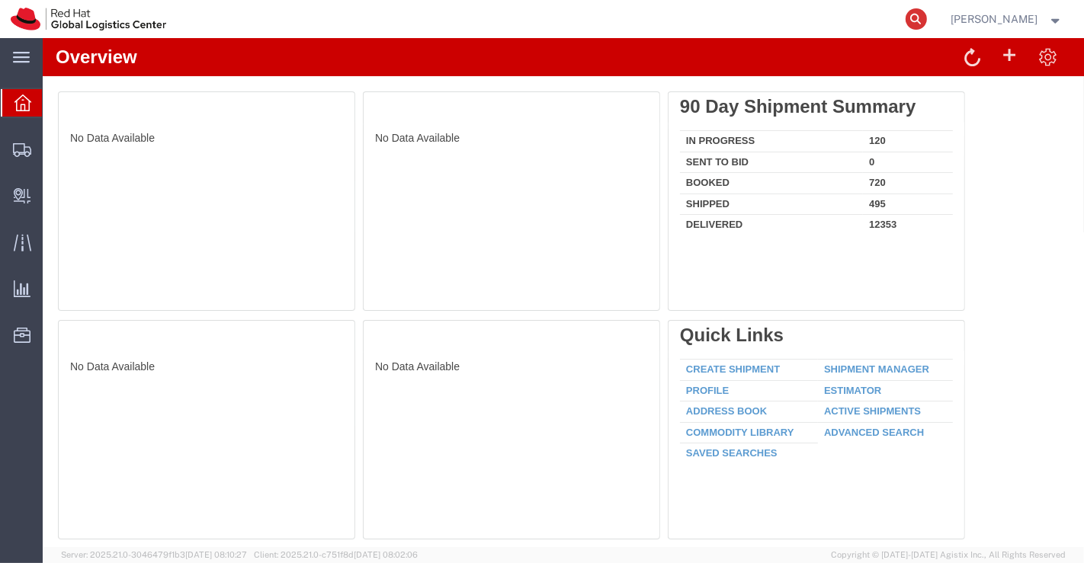
click at [915, 22] on icon at bounding box center [915, 18] width 21 height 21
paste input "53606700361"
type input "53606700361"
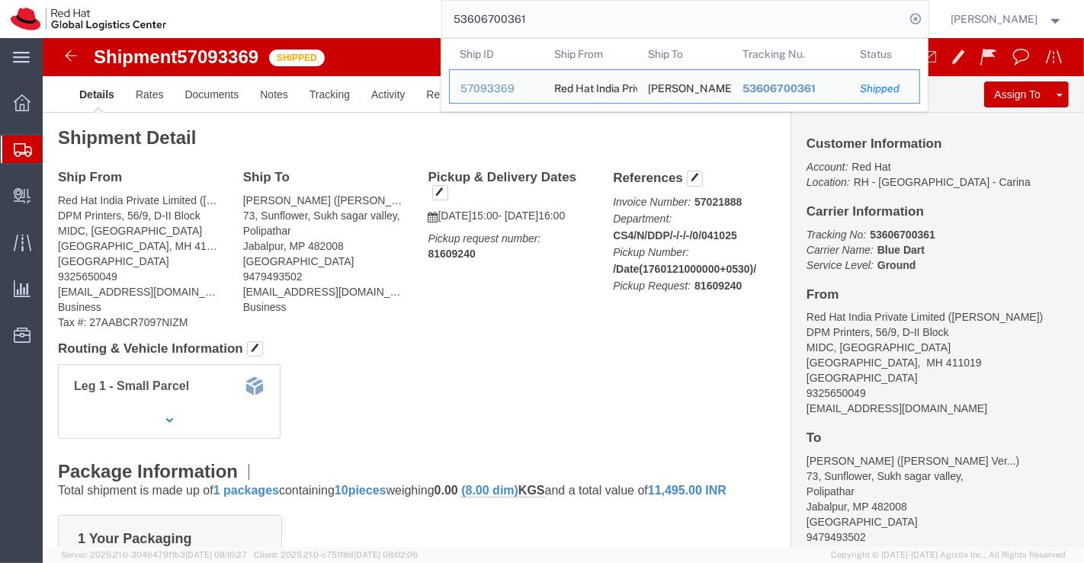
click div "Leg 1 - Small Parcel"
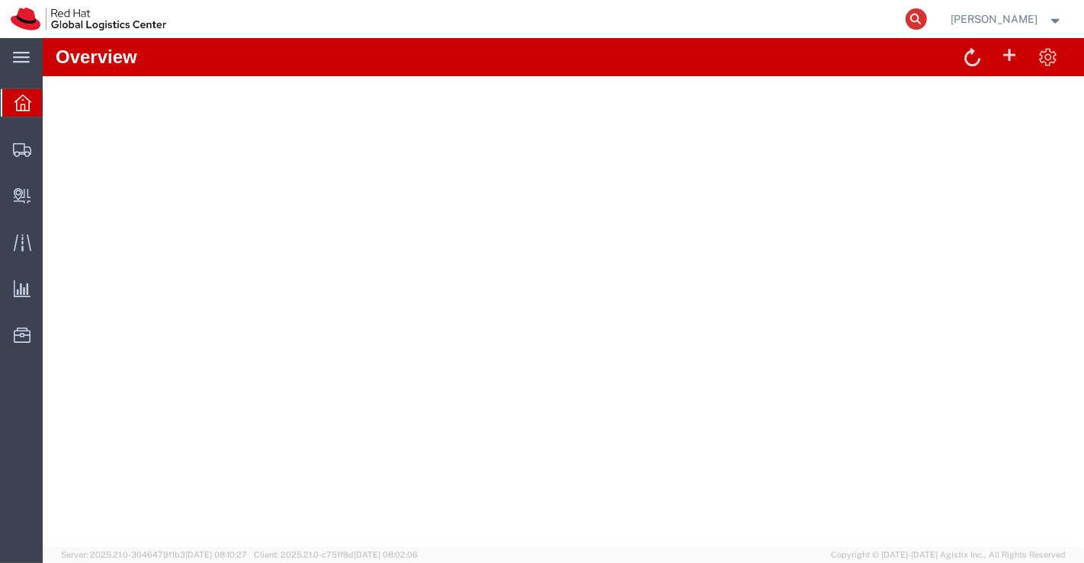
click at [921, 18] on icon at bounding box center [915, 18] width 21 height 21
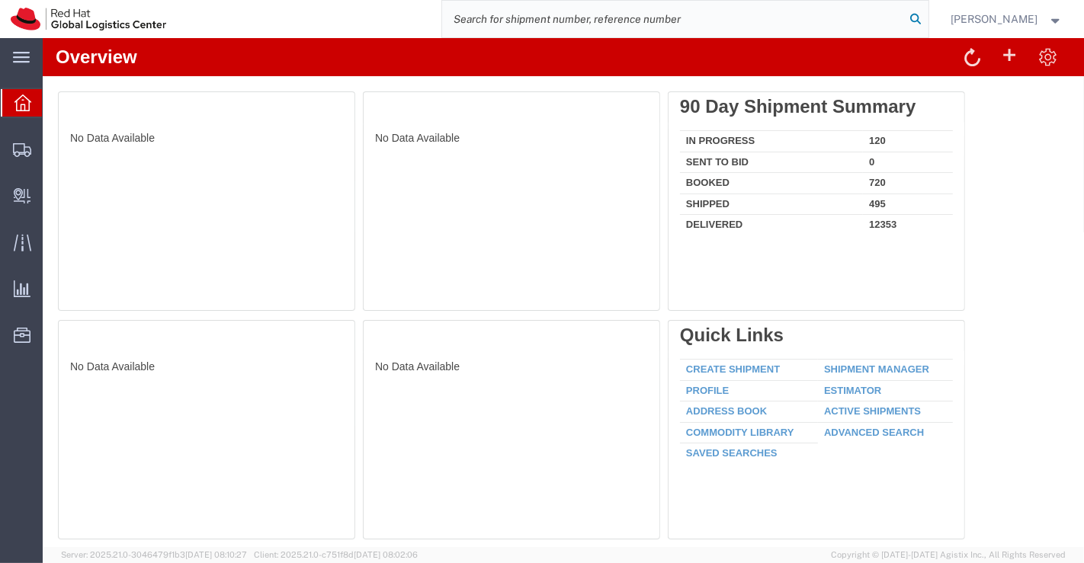
paste input "53606700361"
type input "53606700361"
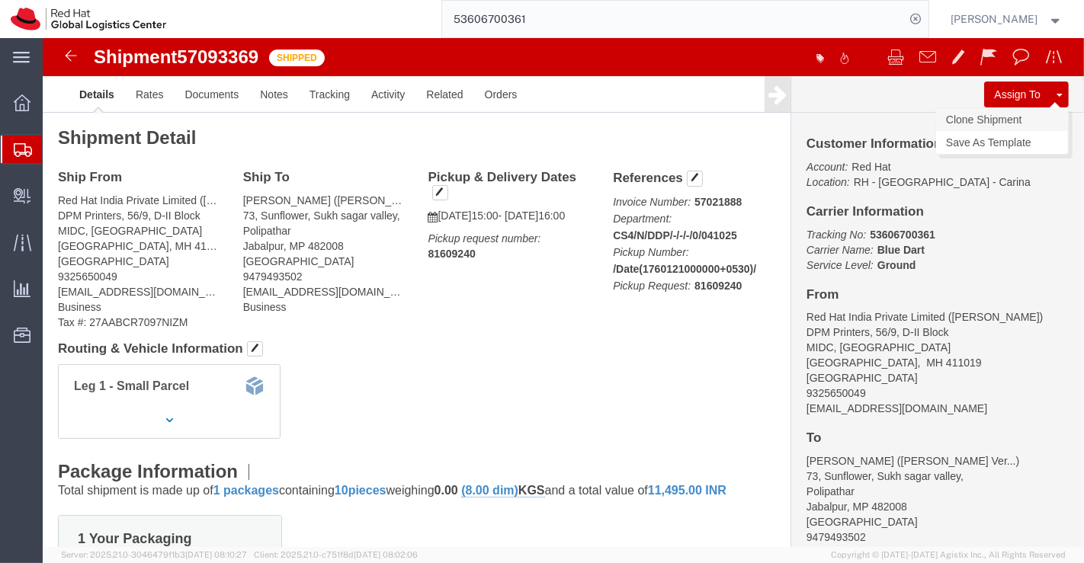
click link "Clone Shipment"
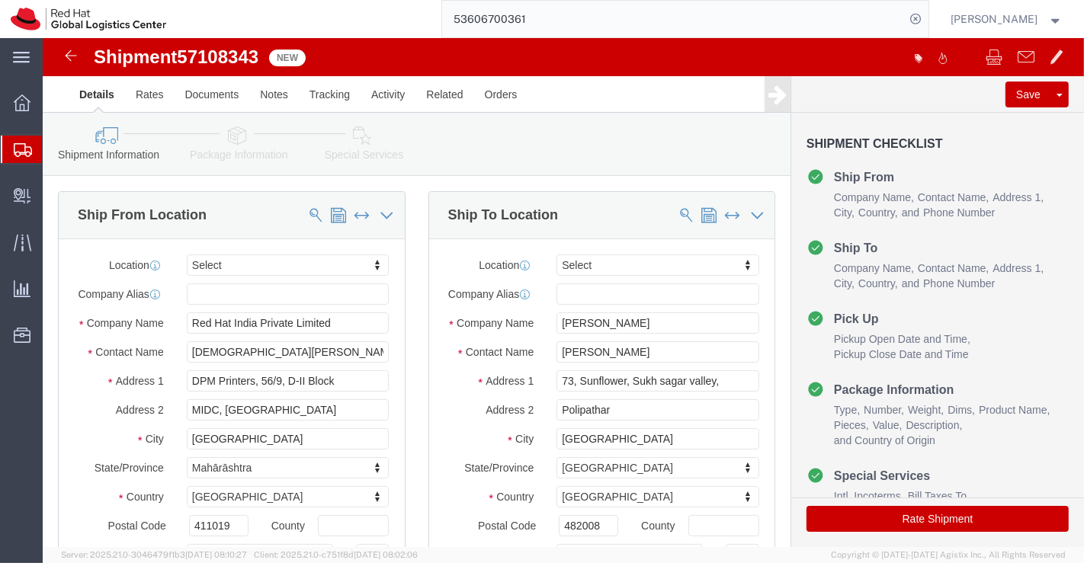
select select
drag, startPoint x: 658, startPoint y: 296, endPoint x: 509, endPoint y: 293, distance: 149.4
click input "[PERSON_NAME]"
paste input "[GEOGRAPHIC_DATA], Technical Hub"
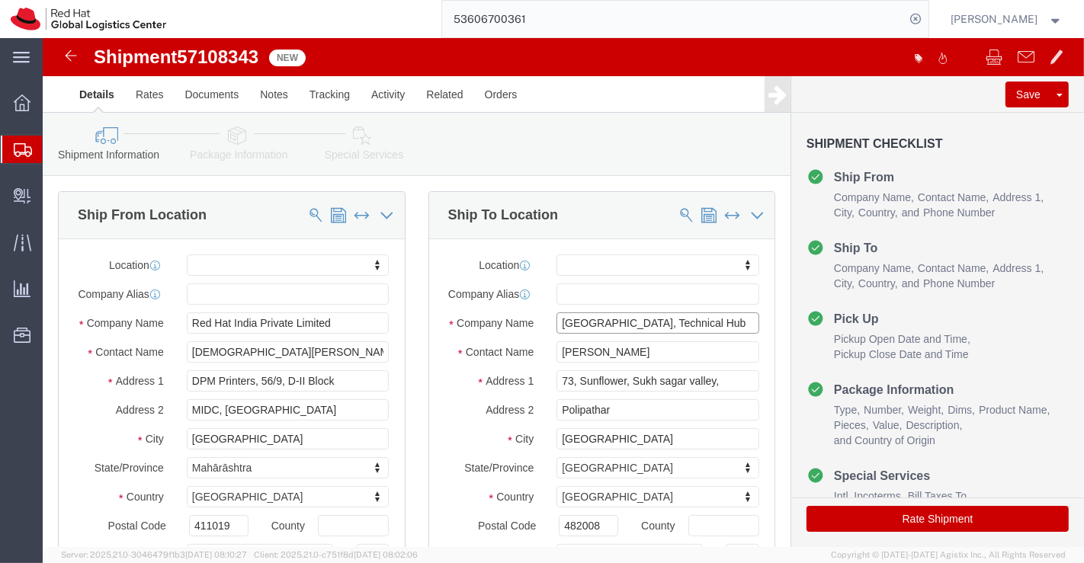
type input "[GEOGRAPHIC_DATA], Technical Hub"
drag, startPoint x: 646, startPoint y: 323, endPoint x: 476, endPoint y: 322, distance: 170.0
click div "Contact Name [PERSON_NAME]"
paste input "[PERSON_NAME]"
type input "[PERSON_NAME]"
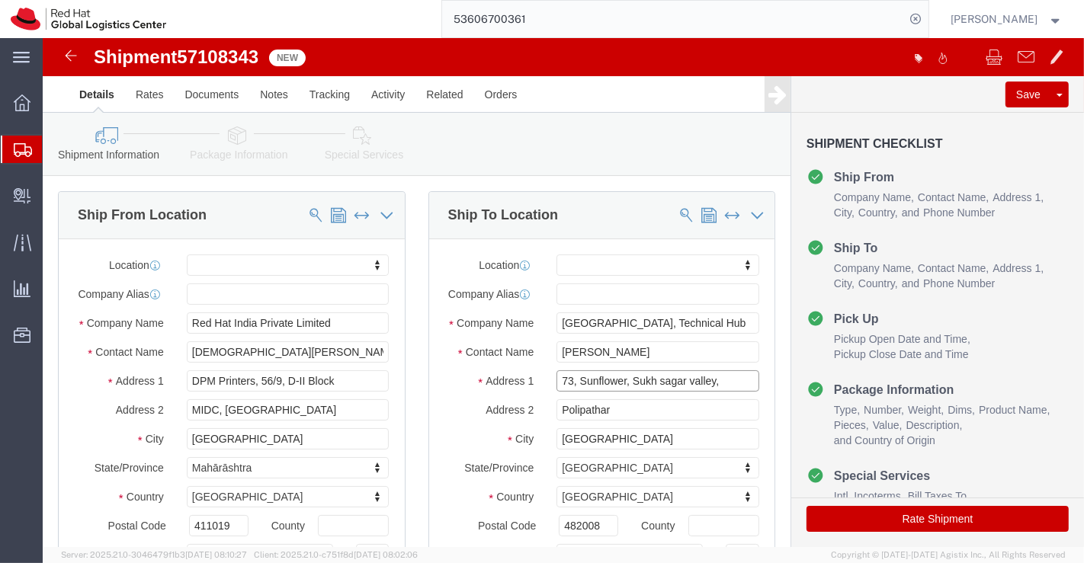
drag, startPoint x: 682, startPoint y: 356, endPoint x: 450, endPoint y: 355, distance: 231.7
click div "Address [STREET_ADDRESS],"
select select
paste input "Aditya Global Incubation, [GEOGRAPHIC_DATA]"
type input "Aditya Global Incubation, [GEOGRAPHIC_DATA]"
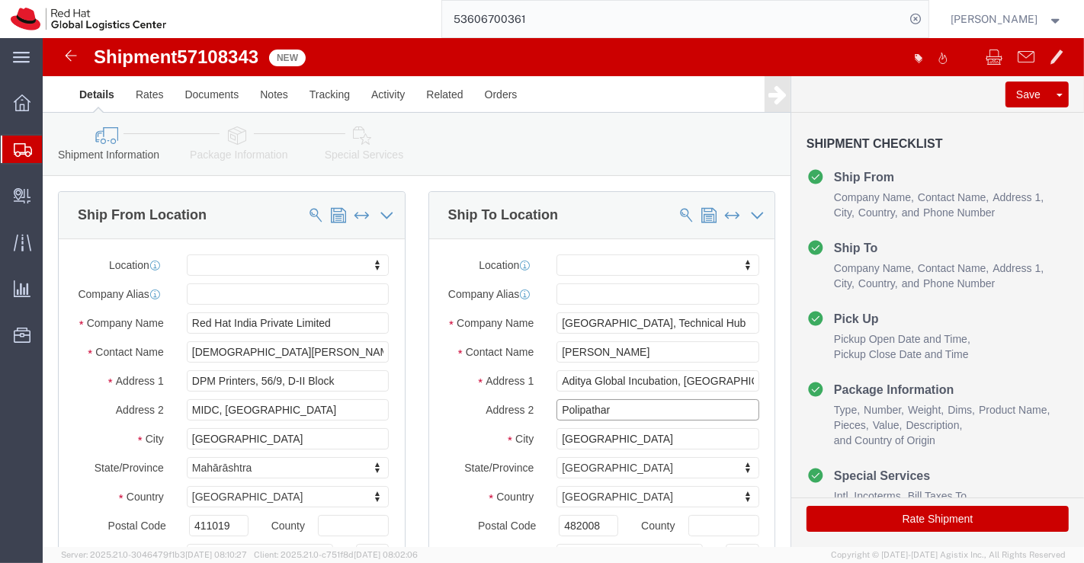
select select
drag, startPoint x: 575, startPoint y: 386, endPoint x: 453, endPoint y: 380, distance: 122.1
click div "Address 2 Polipathar"
paste input "Gandepalli Mandal"
type input "Gandepalli Mandal"
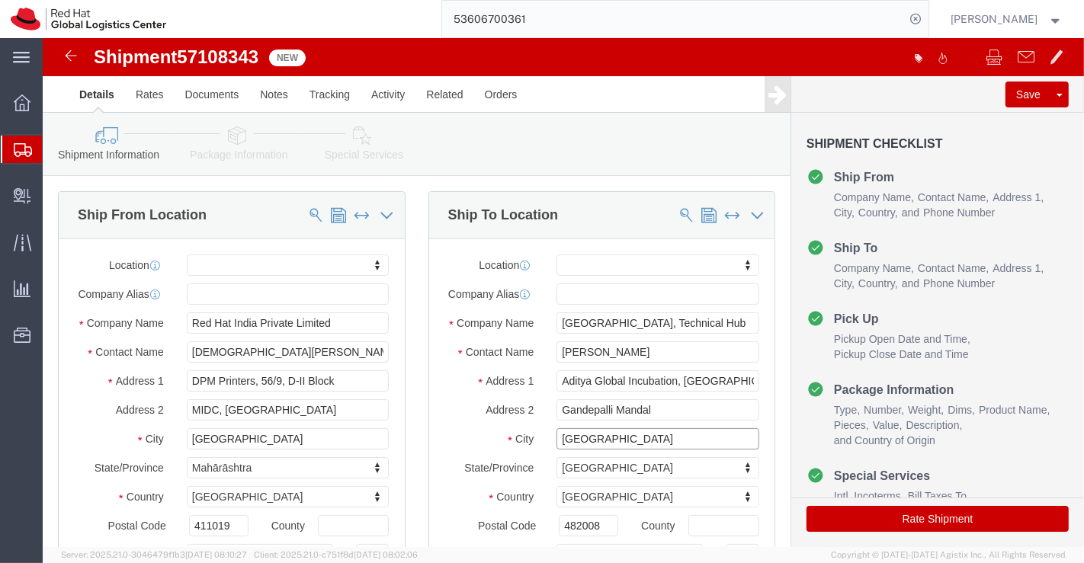
drag, startPoint x: 572, startPoint y: 413, endPoint x: 494, endPoint y: 415, distance: 77.8
click div "City [GEOGRAPHIC_DATA]"
paste input "Surampalem"
type input "Surampalem"
select select
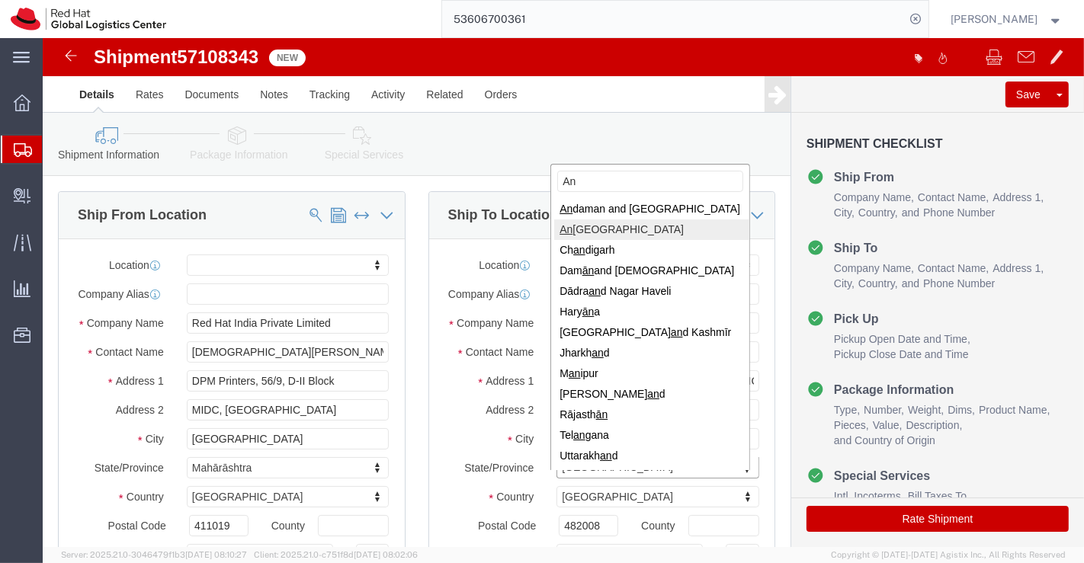
type input "An"
select select
select select "AP"
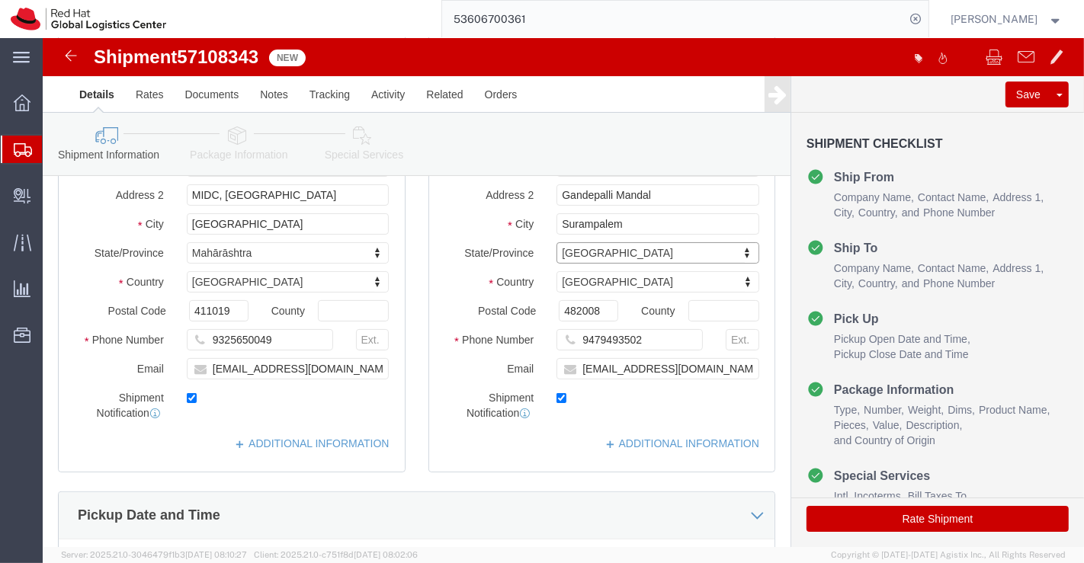
scroll to position [254, 0]
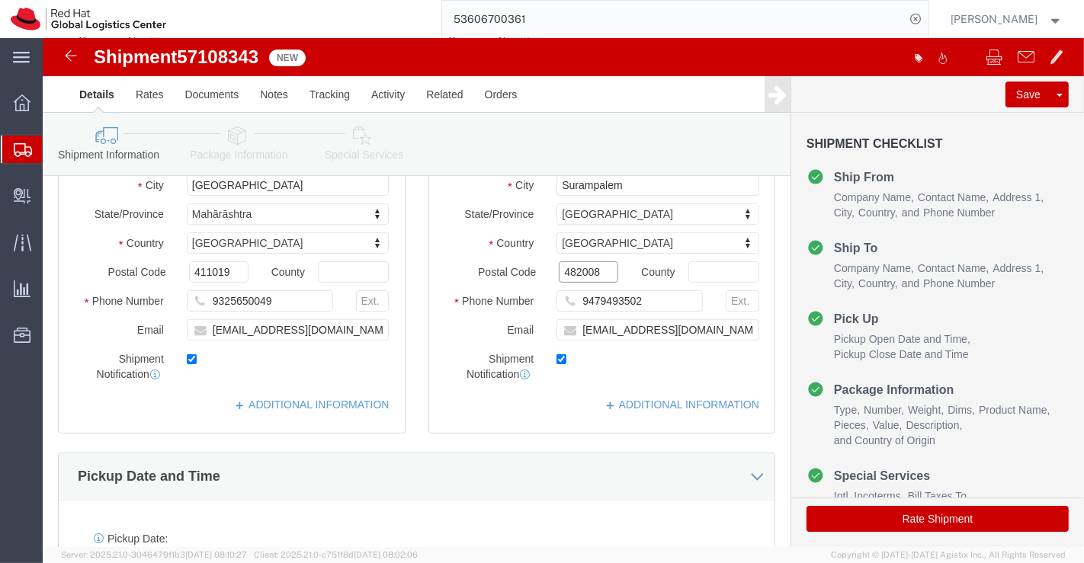
drag, startPoint x: 553, startPoint y: 243, endPoint x: 510, endPoint y: 247, distance: 42.8
click input "482008"
select select
paste input "533437"
type input "533437"
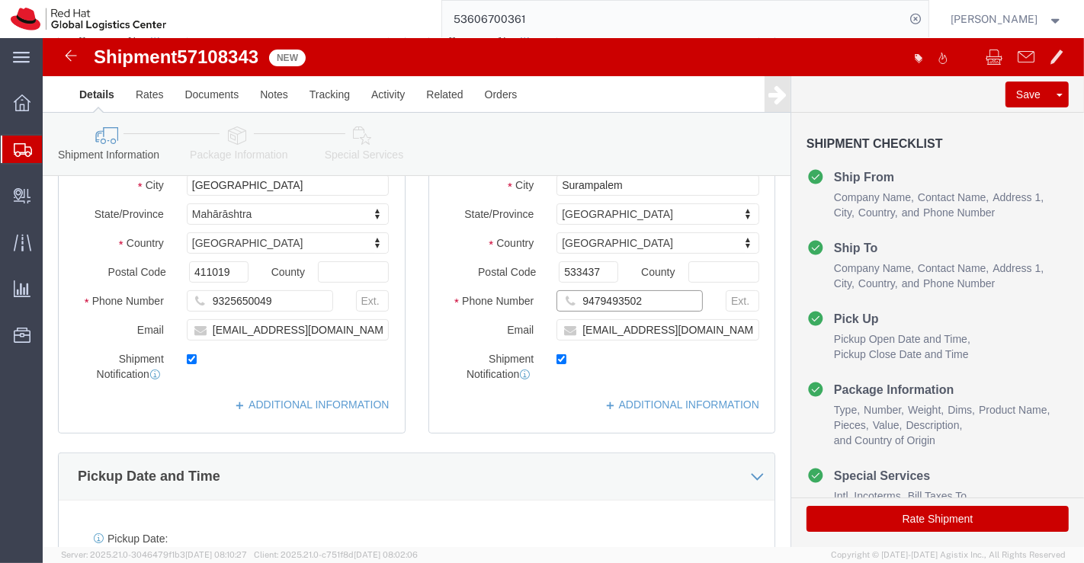
select select
drag, startPoint x: 613, startPoint y: 278, endPoint x: 527, endPoint y: 275, distance: 86.2
click div "9479493502"
paste input "77299 90360"
click input "77299 90360"
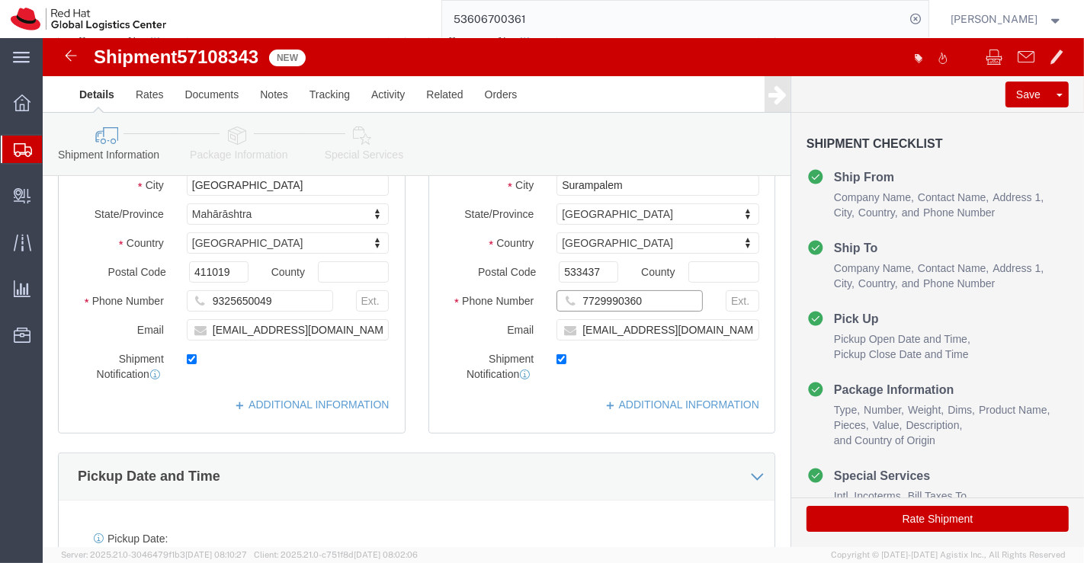
type input "7729990360"
drag, startPoint x: 655, startPoint y: 309, endPoint x: 521, endPoint y: 312, distance: 134.2
click input "[EMAIL_ADDRESS][DOMAIN_NAME]"
checkbox input "false"
paste input "[EMAIL_ADDRESS][DOMAIN_NAME]"
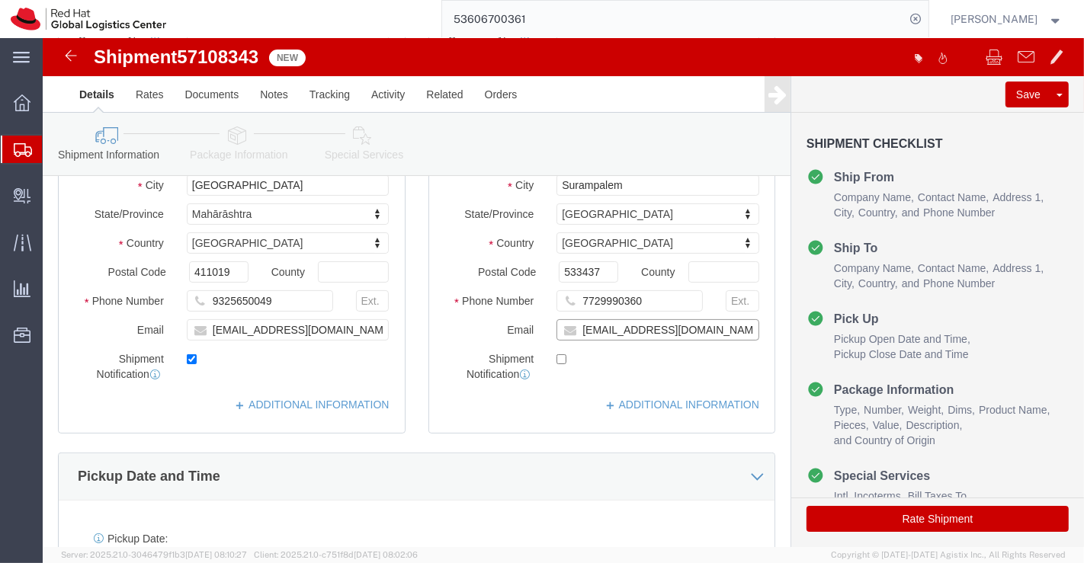
type input "[EMAIL_ADDRESS][DOMAIN_NAME]"
checkbox input "true"
click div "Location My Profile Location [GEOGRAPHIC_DATA] - [GEOGRAPHIC_DATA] - [GEOGRAPHI…"
click link "ADDITIONAL INFORMATION"
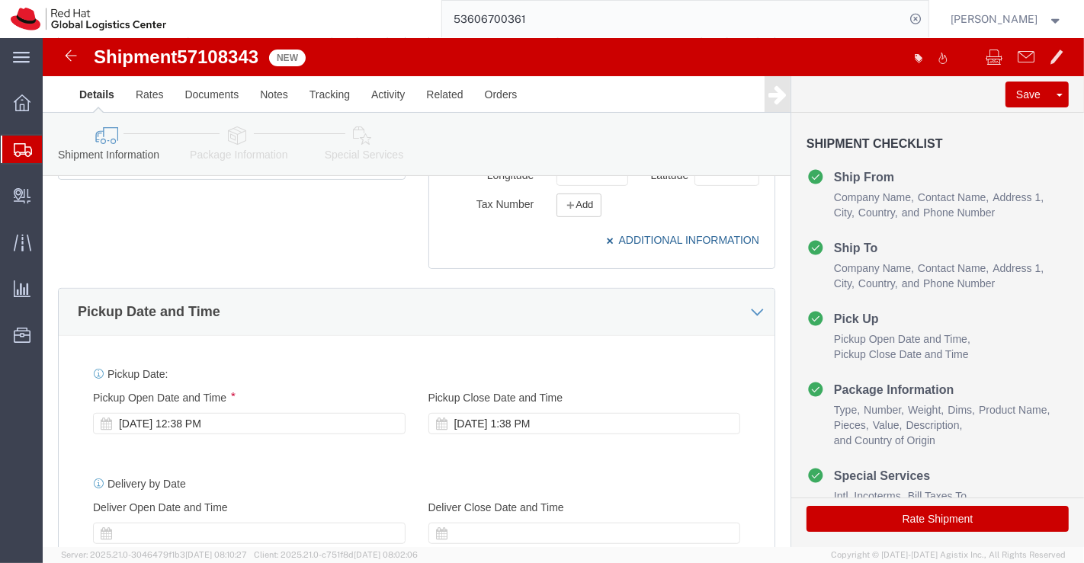
scroll to position [592, 0]
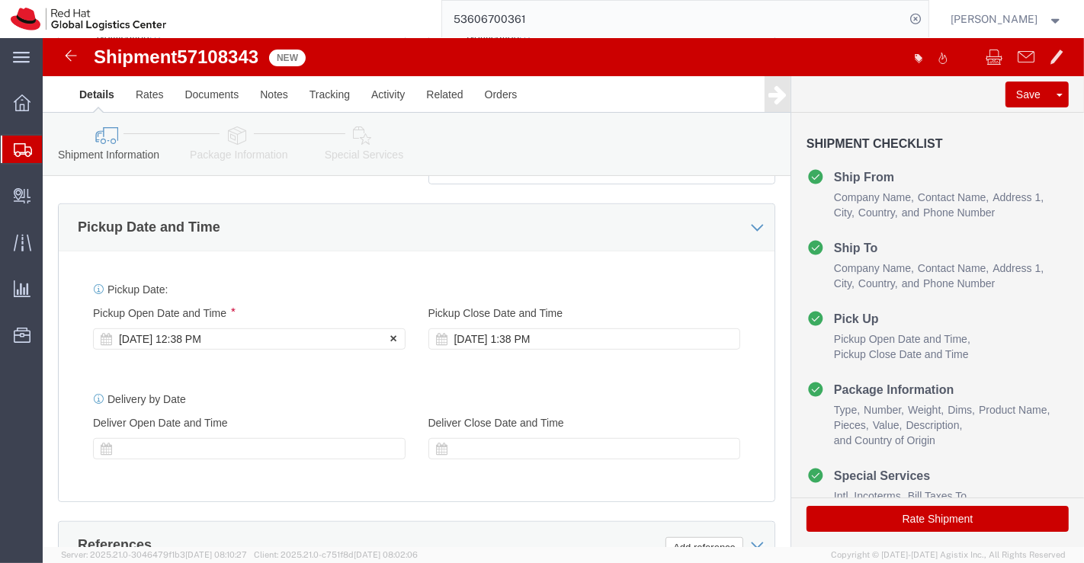
click div "[DATE] 12:38 PM"
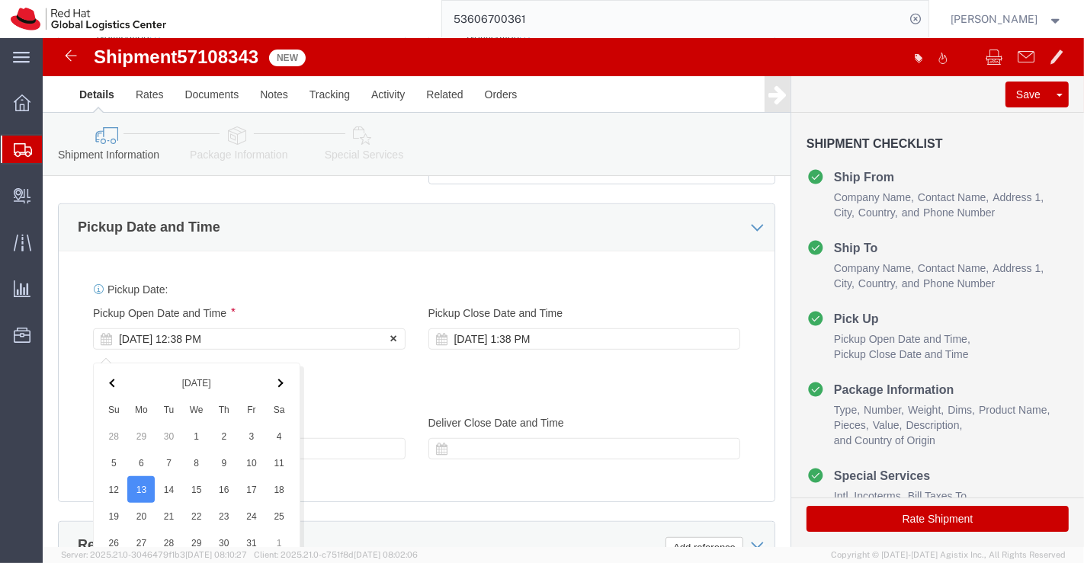
scroll to position [923, 0]
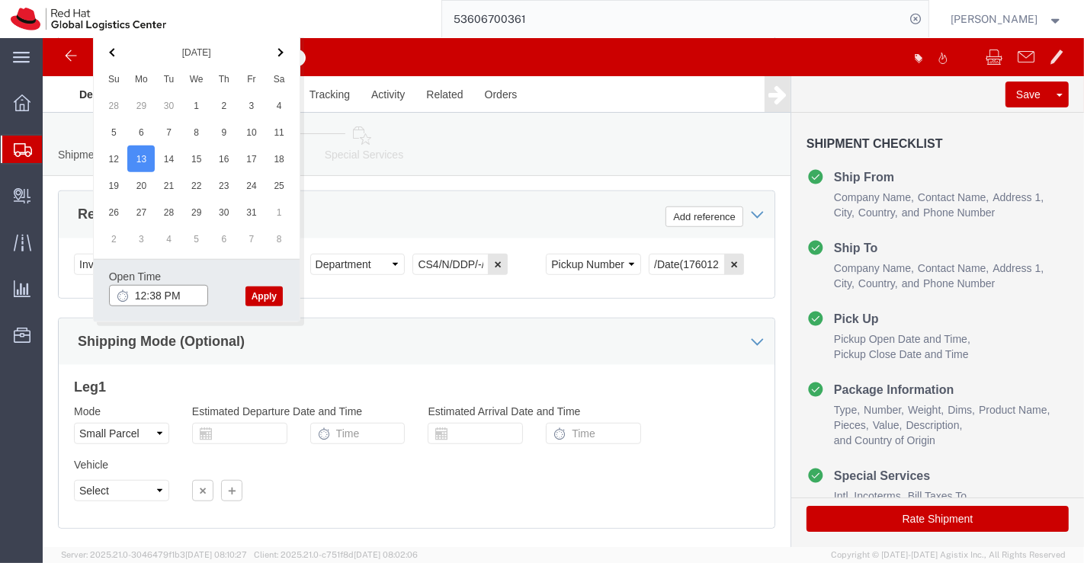
click input "12:38 PM"
type input "3:00 PM"
drag, startPoint x: 225, startPoint y: 254, endPoint x: 70, endPoint y: 261, distance: 154.9
click button "Apply"
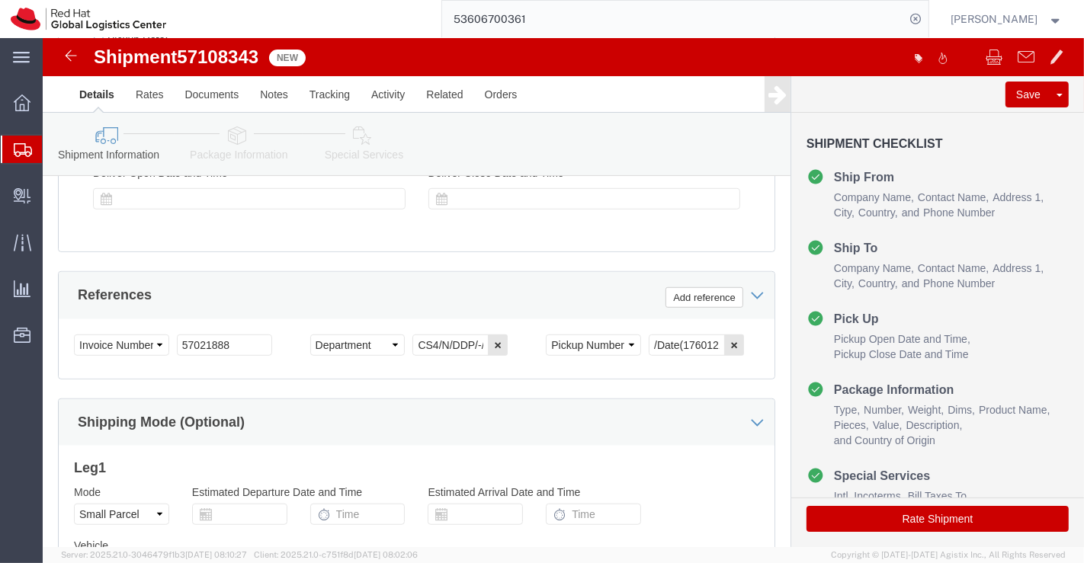
scroll to position [754, 0]
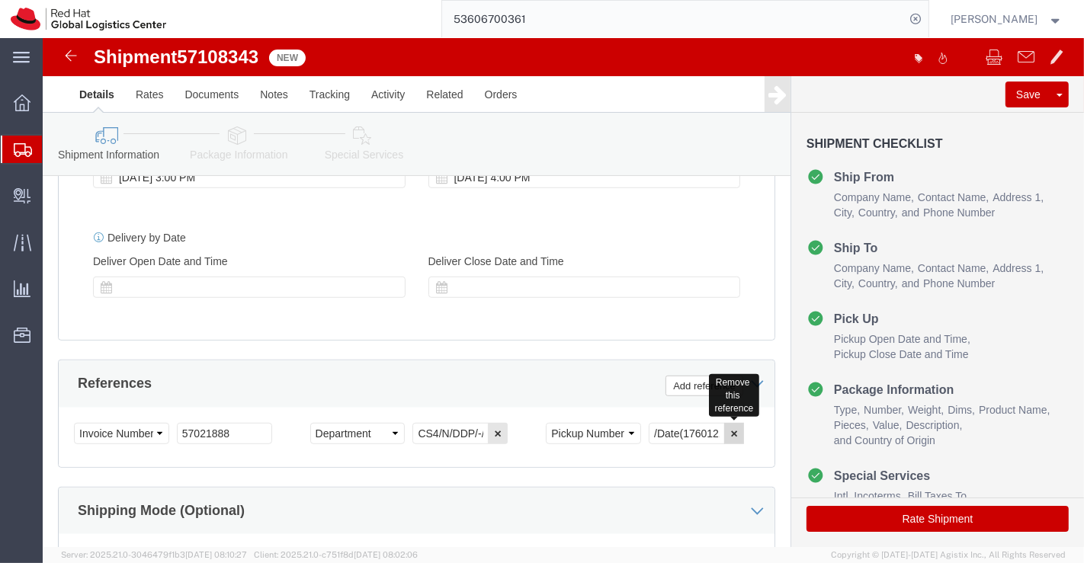
click icon "button"
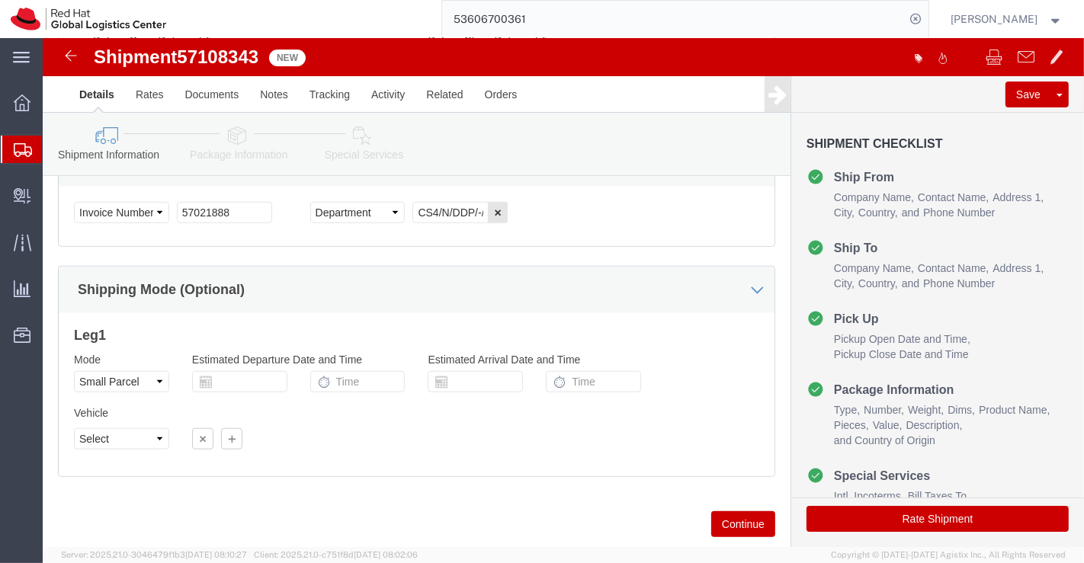
scroll to position [1019, 0]
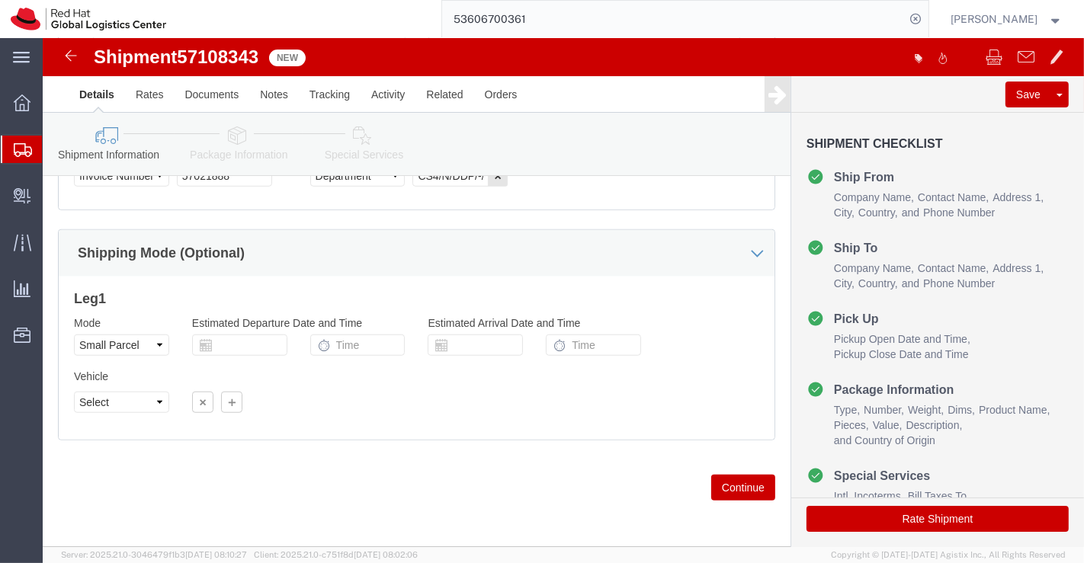
drag, startPoint x: 197, startPoint y: 95, endPoint x: 200, endPoint y: 117, distance: 21.7
click icon
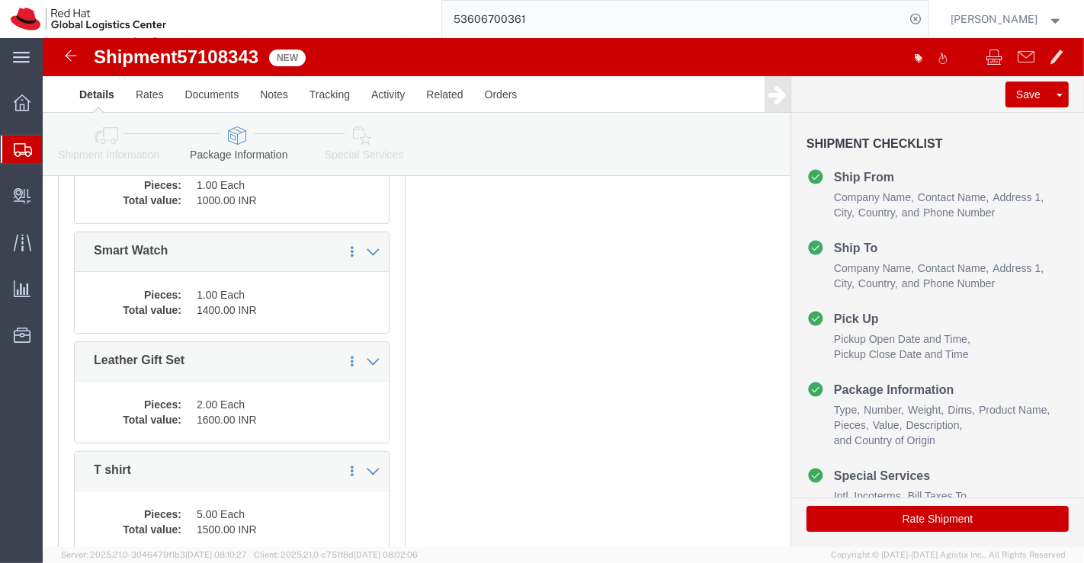
scroll to position [263, 0]
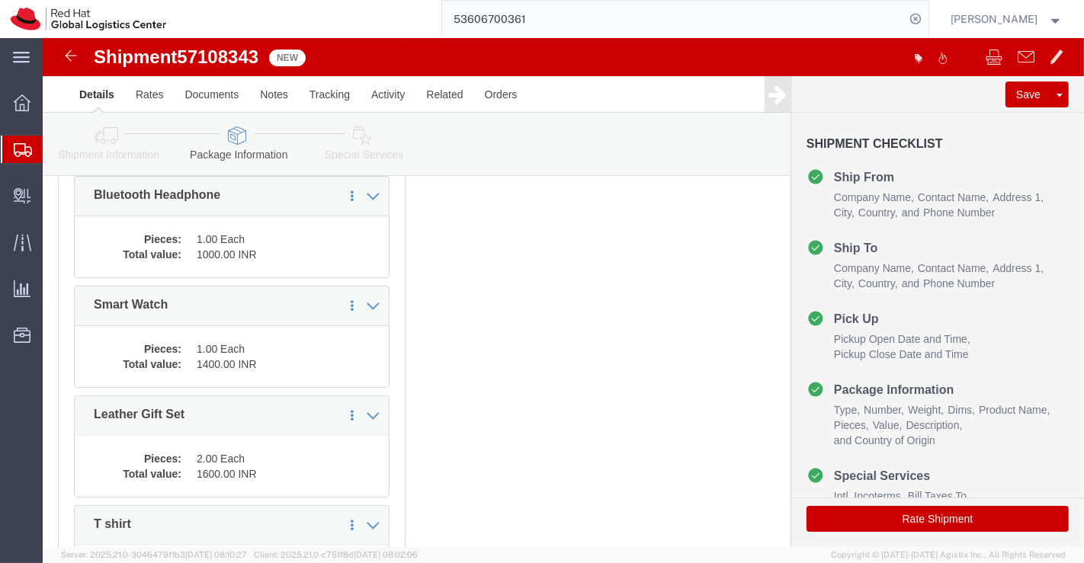
click icon
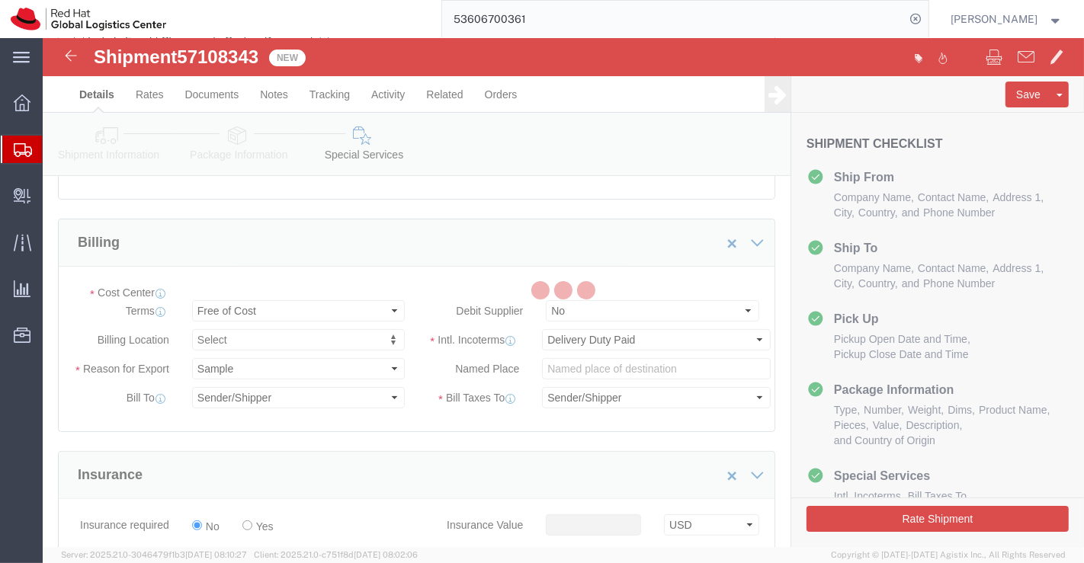
select select "COSTCENTER"
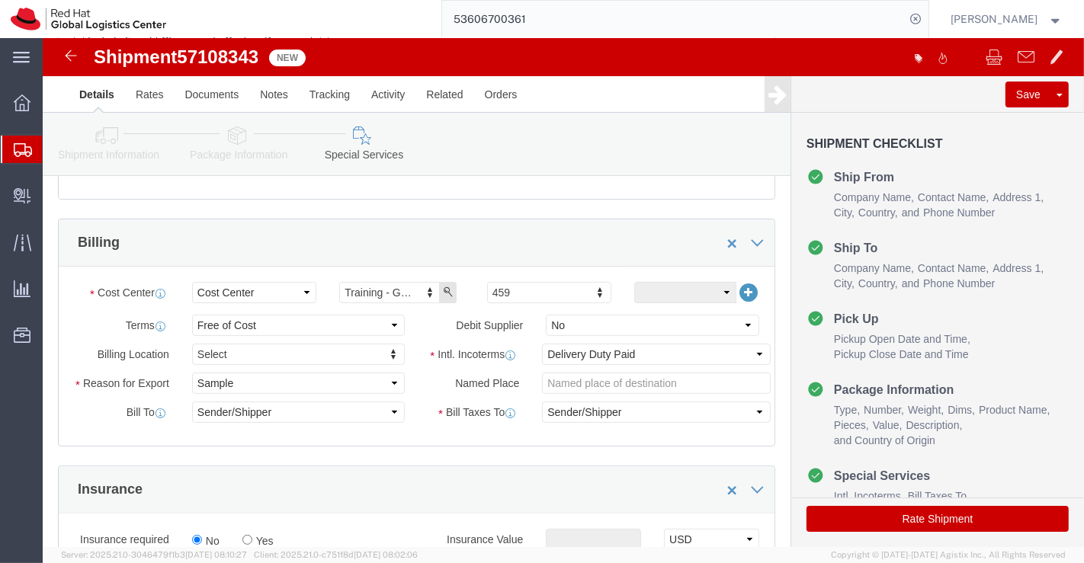
click icon
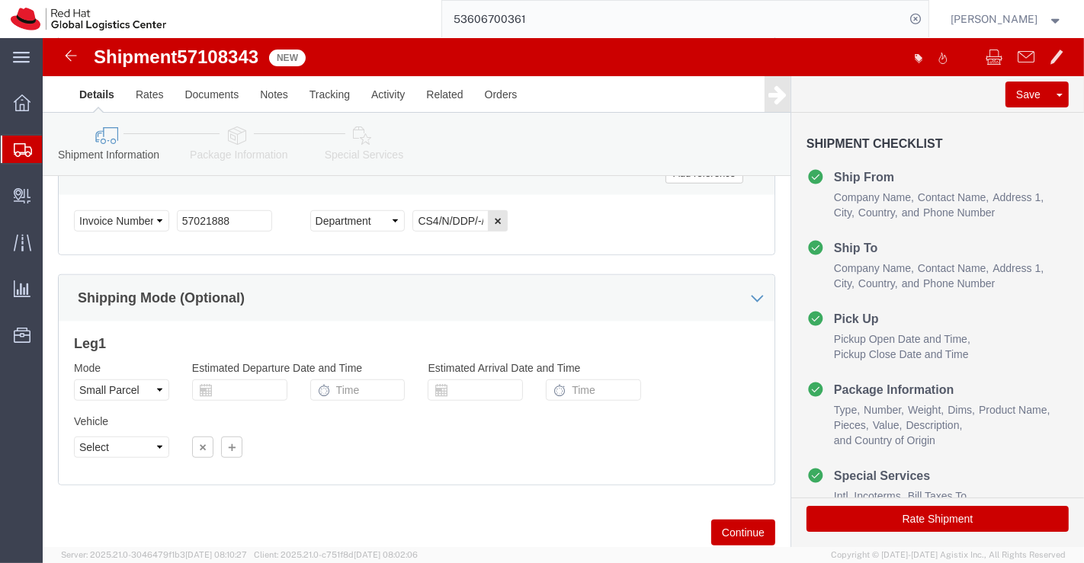
scroll to position [1019, 0]
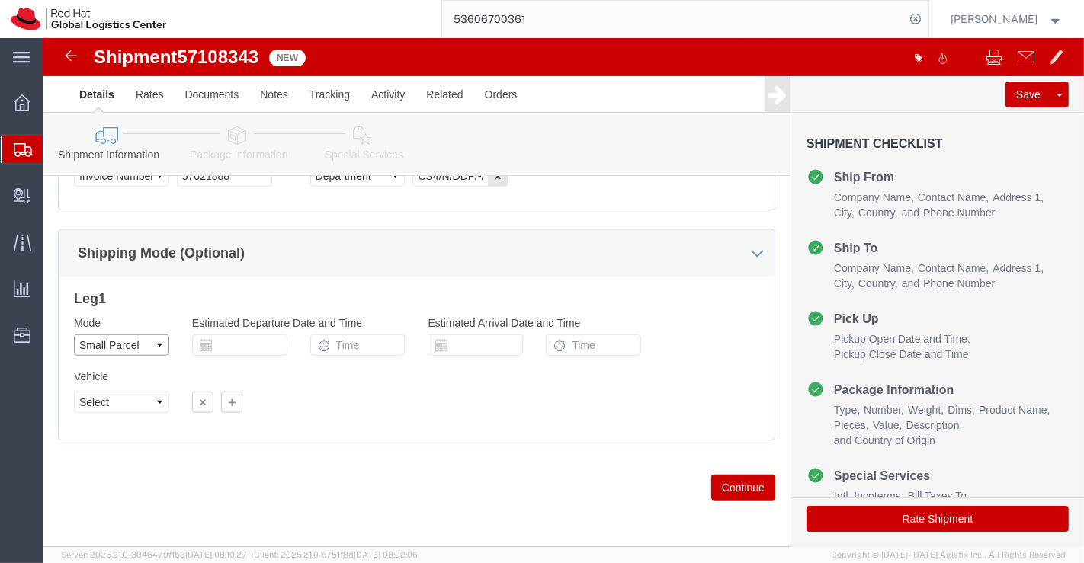
click select "Select Air Less than Truckload Multi-Leg Ocean Freight Rail Small Parcel Truckl…"
select select
click select "Select Air Less than Truckload Multi-Leg Ocean Freight Rail Small Parcel Truckl…"
click icon
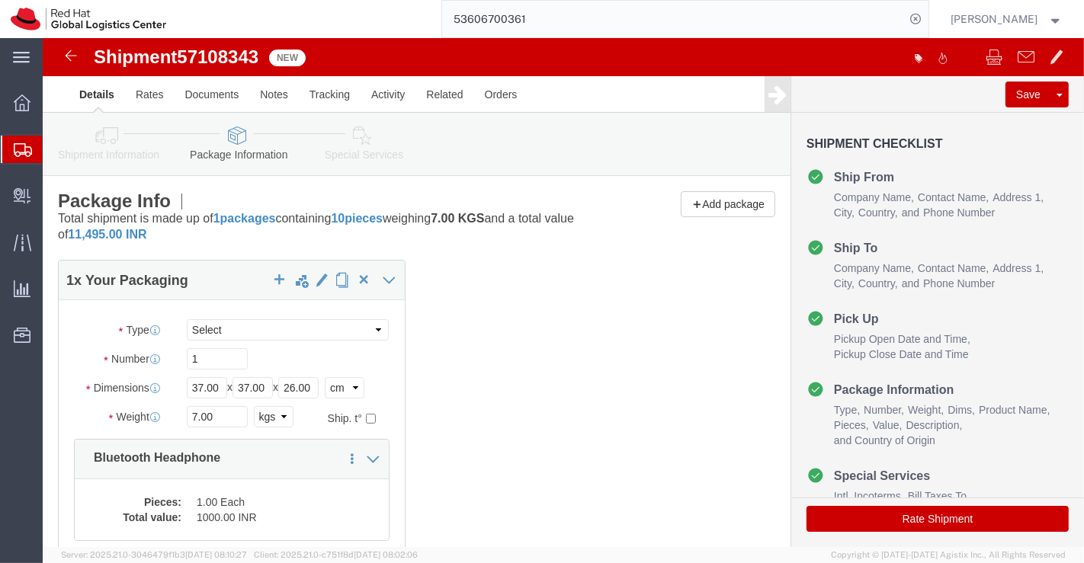
click icon
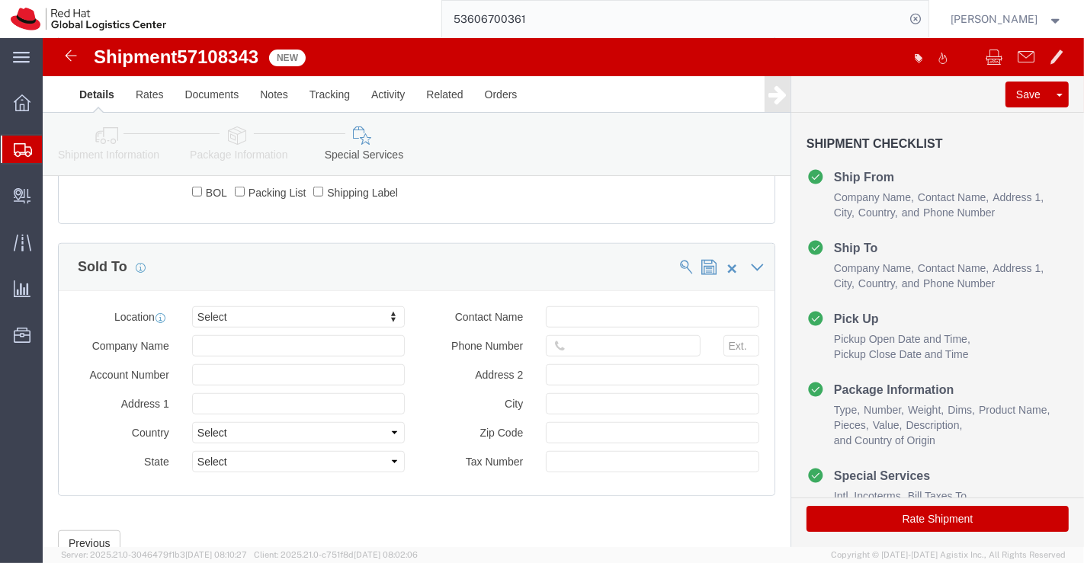
scroll to position [918, 0]
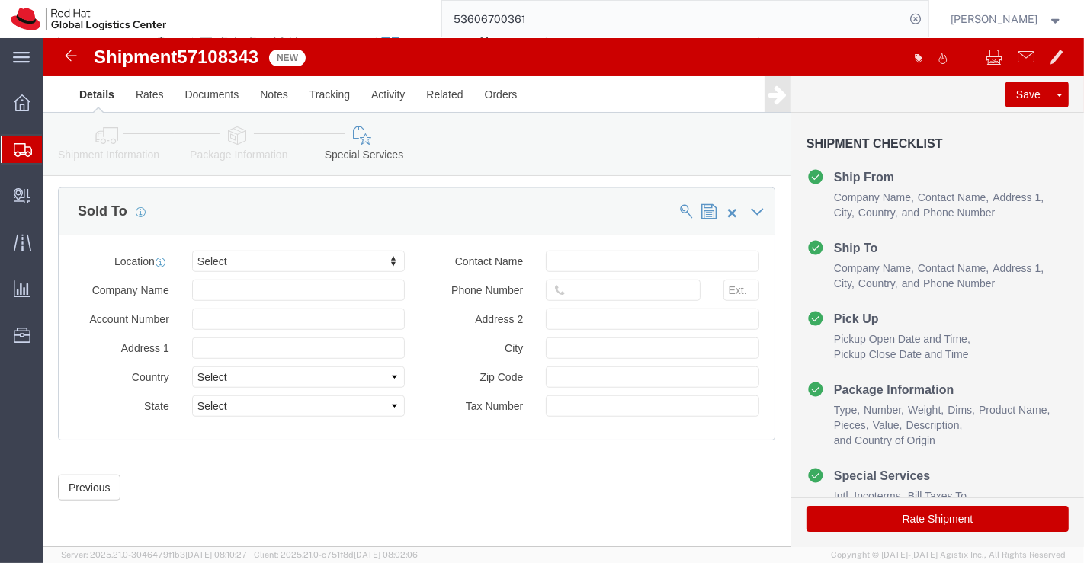
click button "Rate Shipment"
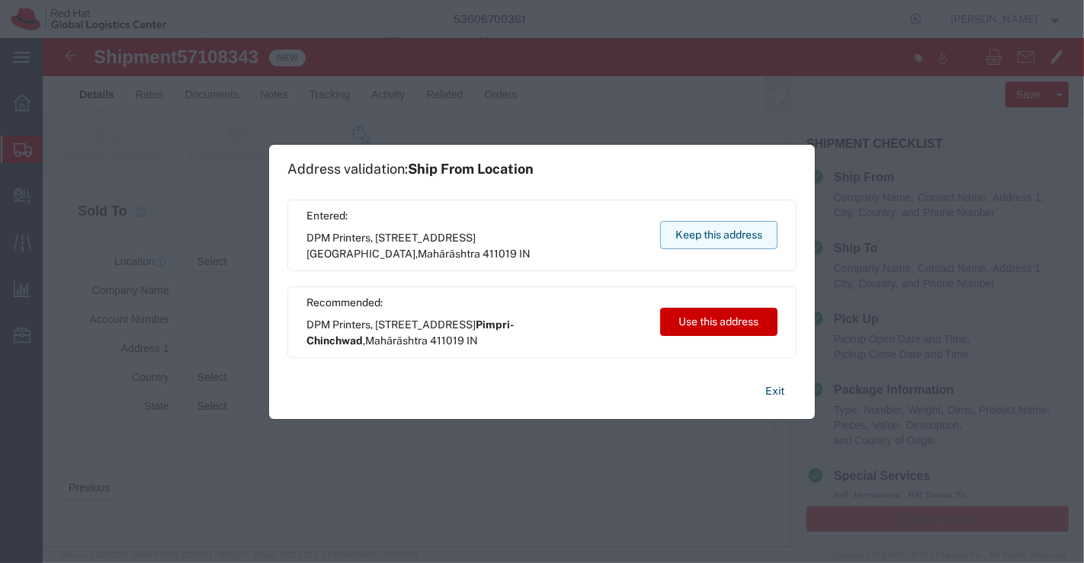
click at [760, 237] on button "Keep this address" at bounding box center [718, 235] width 117 height 28
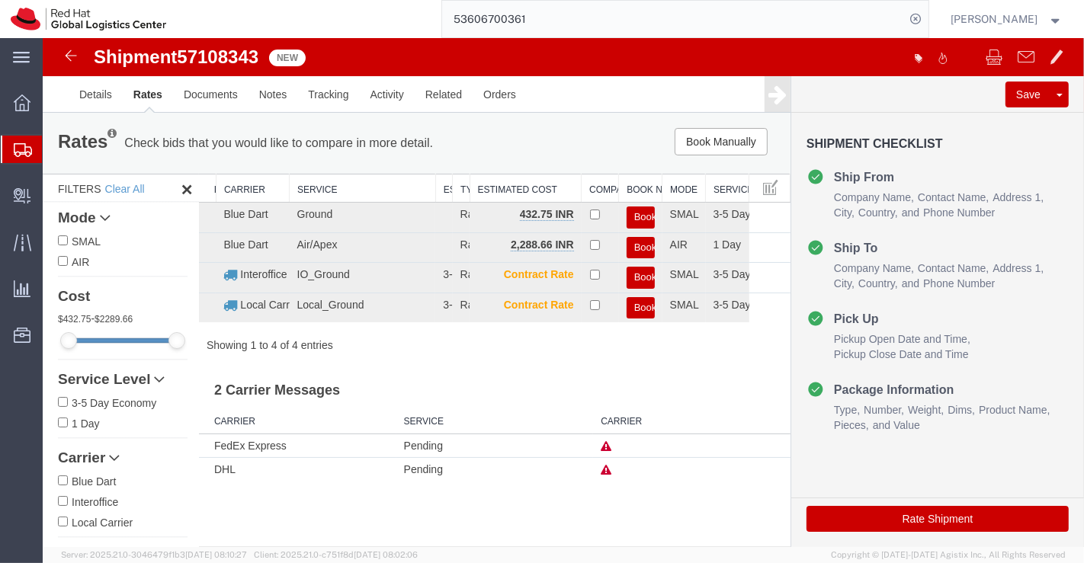
scroll to position [0, 0]
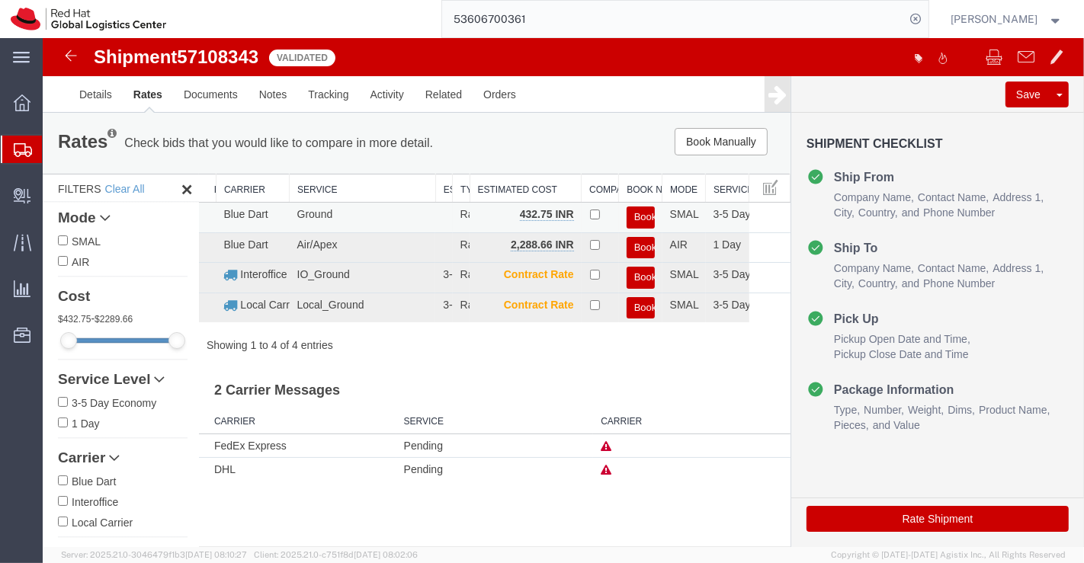
click at [636, 215] on button "Book" at bounding box center [640, 218] width 28 height 22
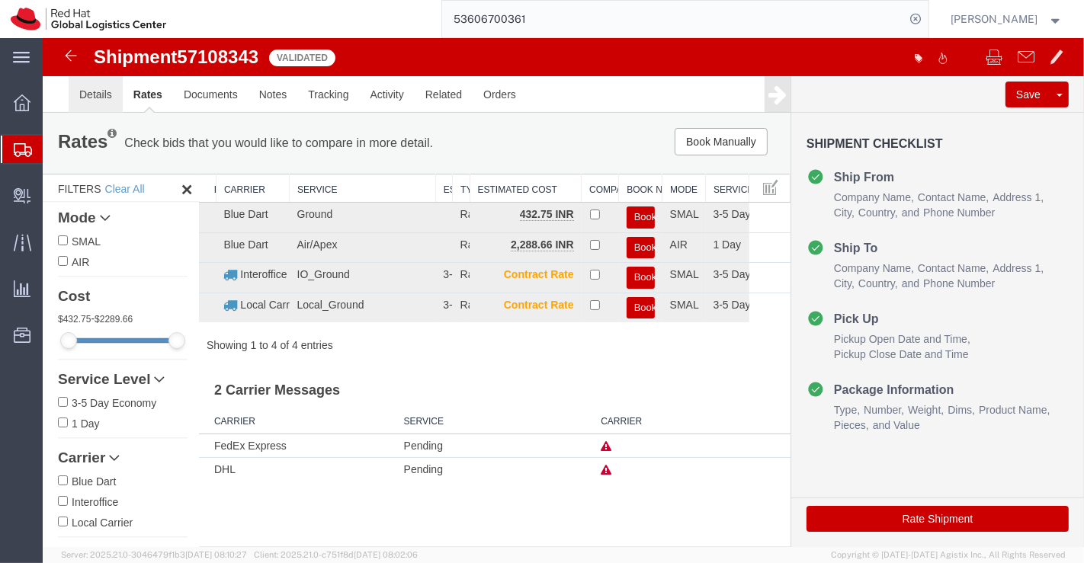
click at [92, 97] on link "Details" at bounding box center [95, 94] width 54 height 37
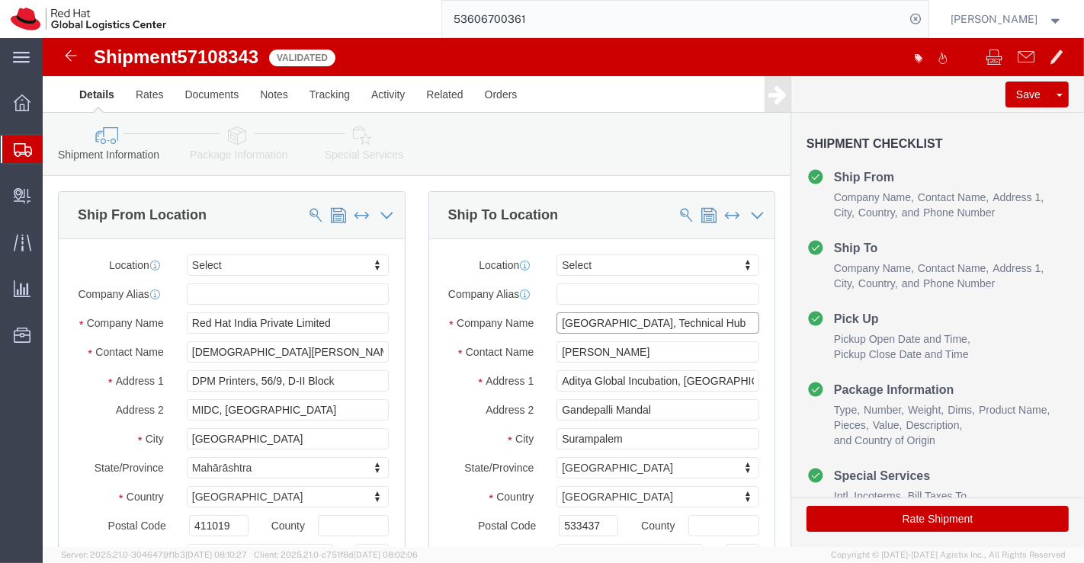
drag, startPoint x: 597, startPoint y: 291, endPoint x: 678, endPoint y: 293, distance: 80.1
click input "[GEOGRAPHIC_DATA], Technical Hub"
click input "Gandepalli Mandal"
paste input "Technical Hub"
type input "Technical Hub,[PERSON_NAME]"
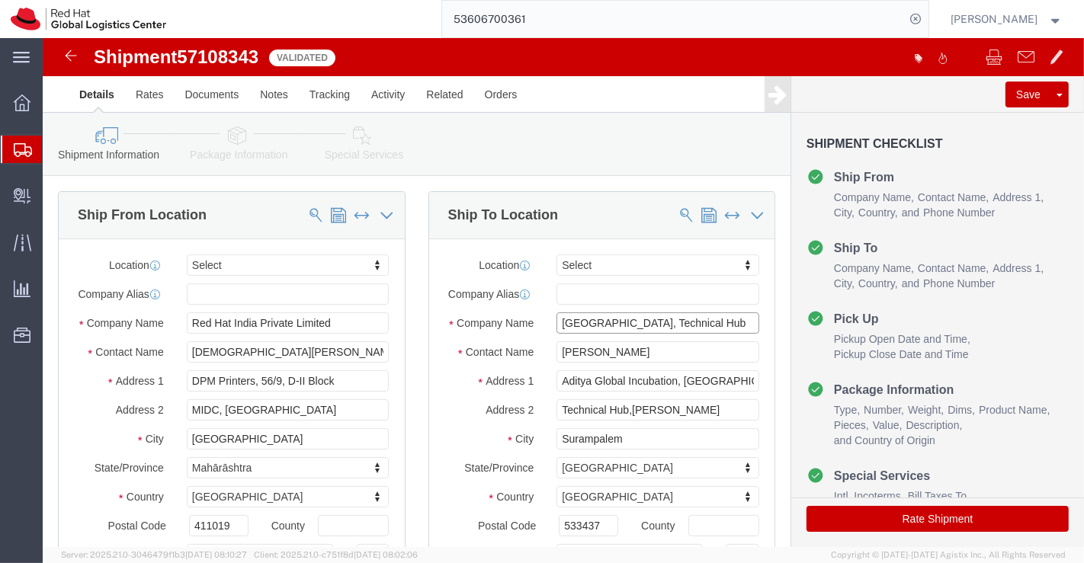
click input "[GEOGRAPHIC_DATA], Technical Hub"
type input "[GEOGRAPHIC_DATA]"
click label "City"
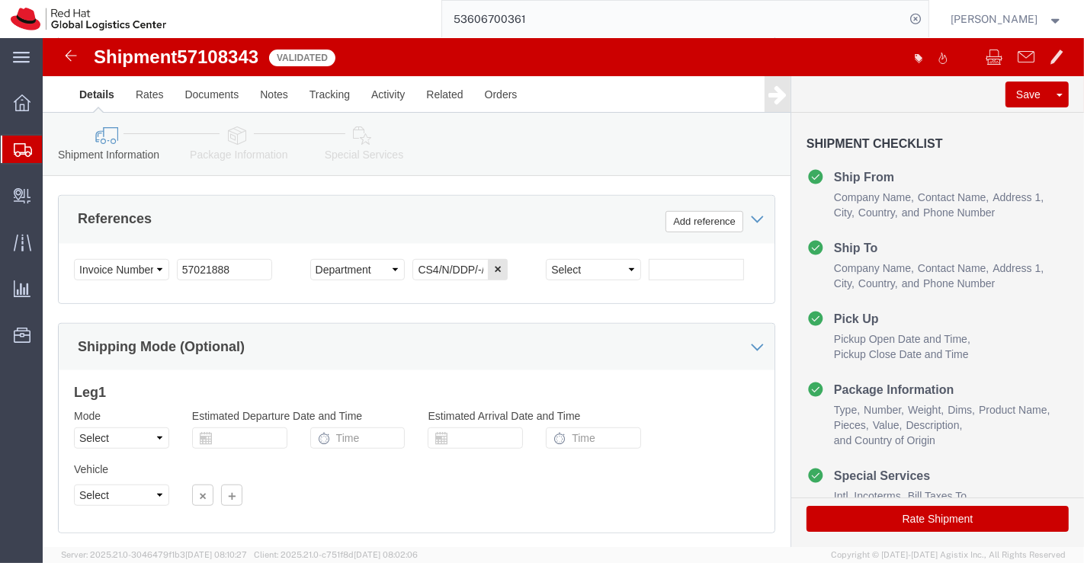
scroll to position [931, 0]
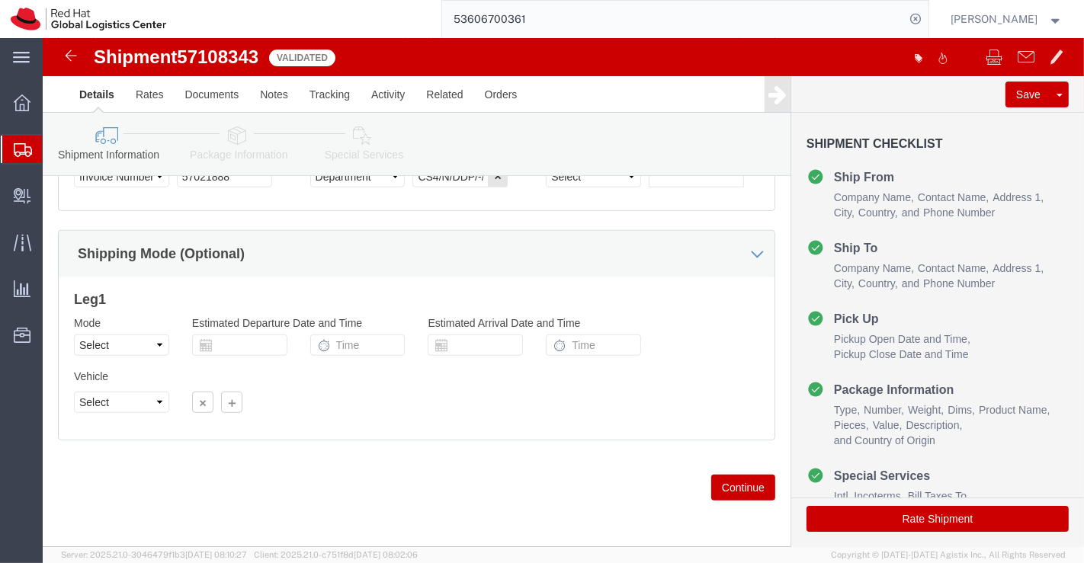
click icon
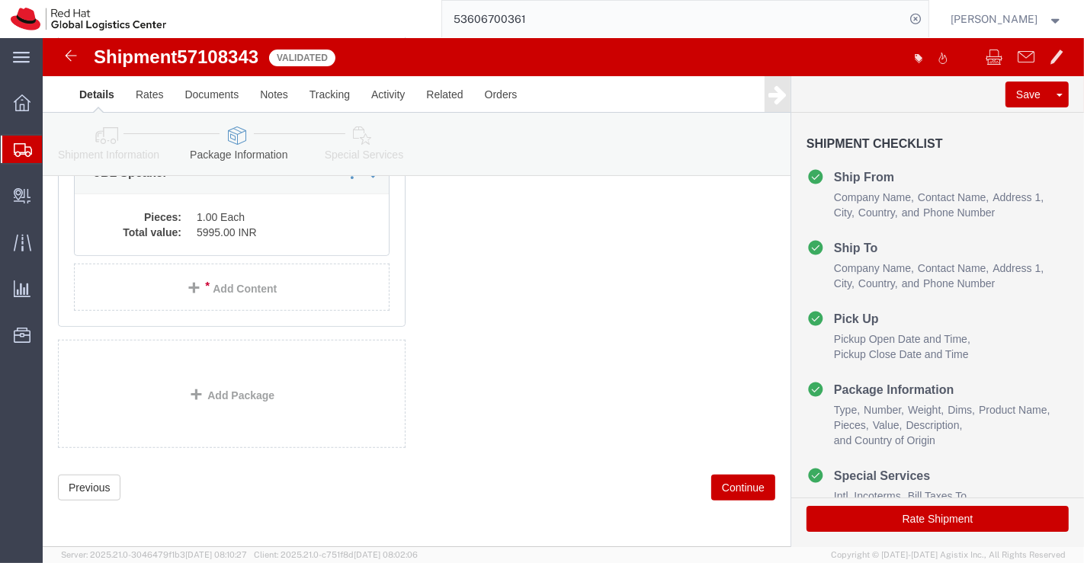
scroll to position [517, 0]
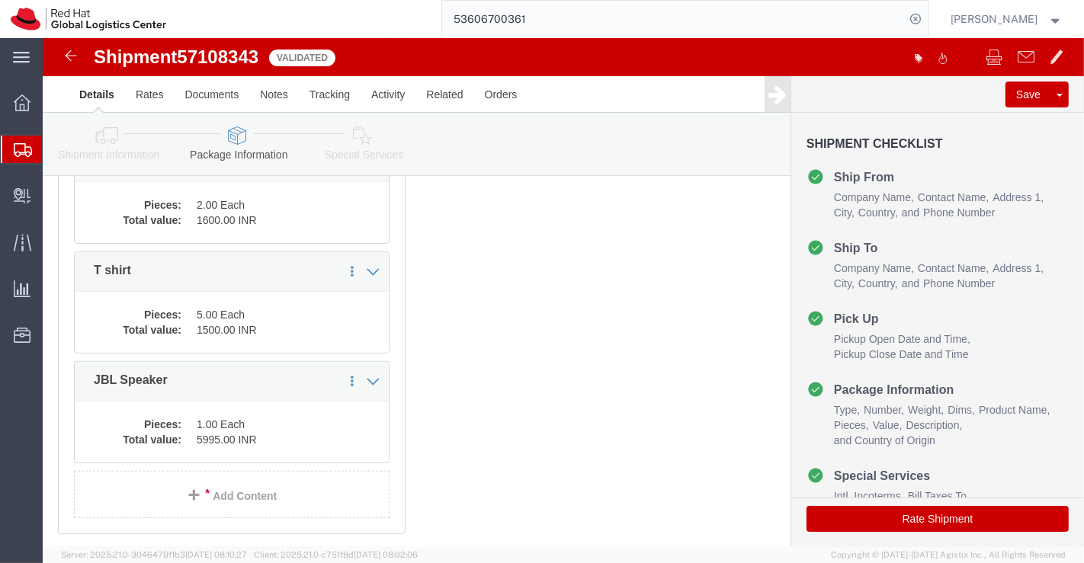
click icon
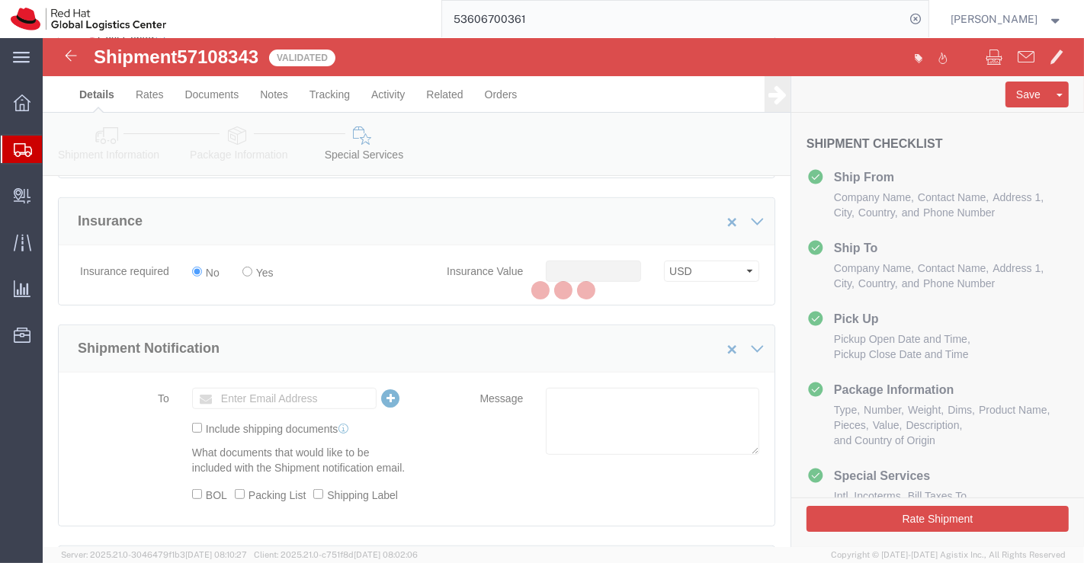
select select "COSTCENTER"
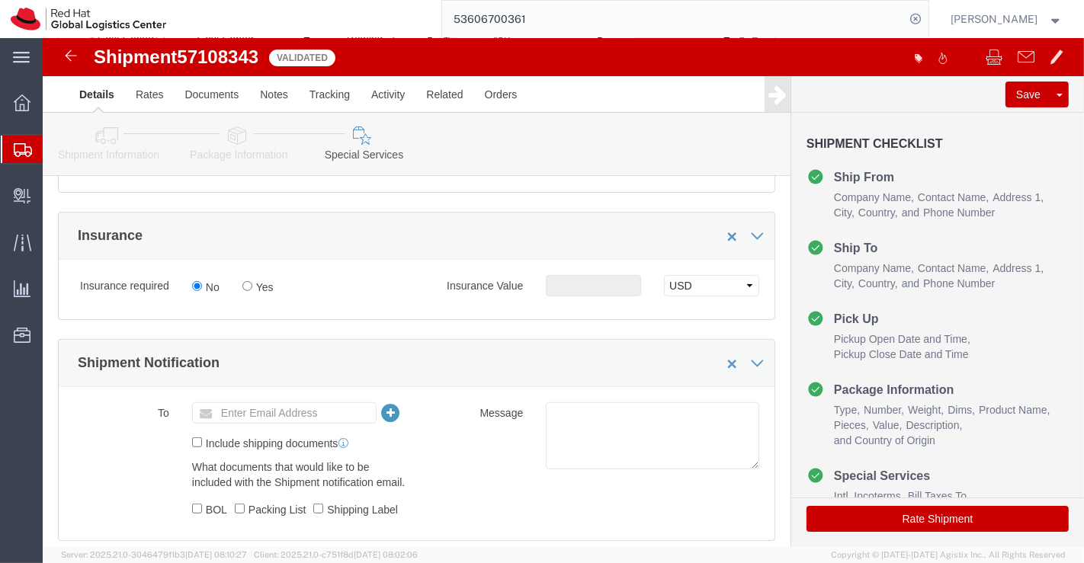
click button "Rate Shipment"
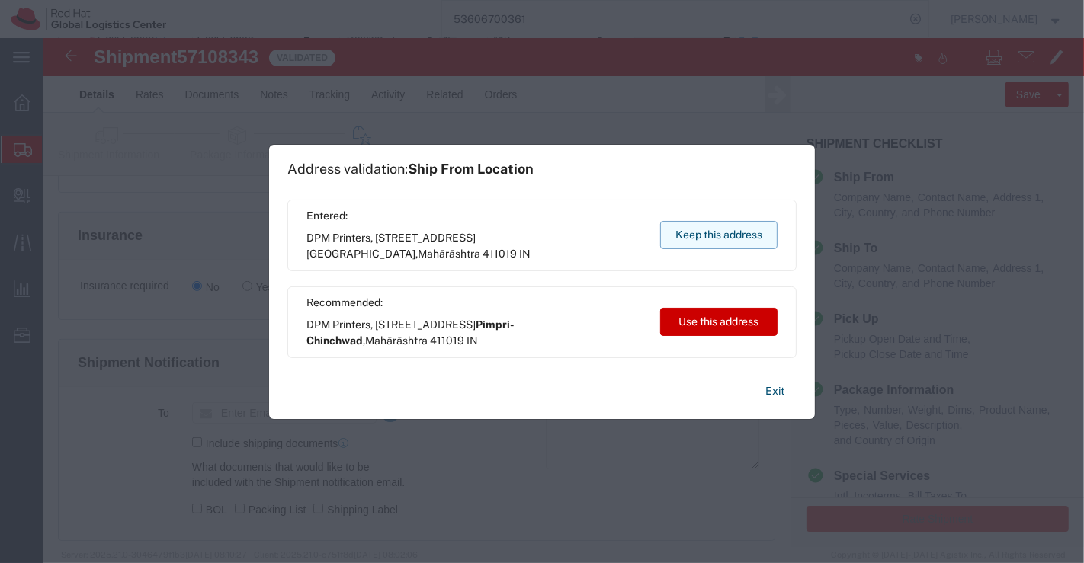
click at [753, 233] on button "Keep this address" at bounding box center [718, 235] width 117 height 28
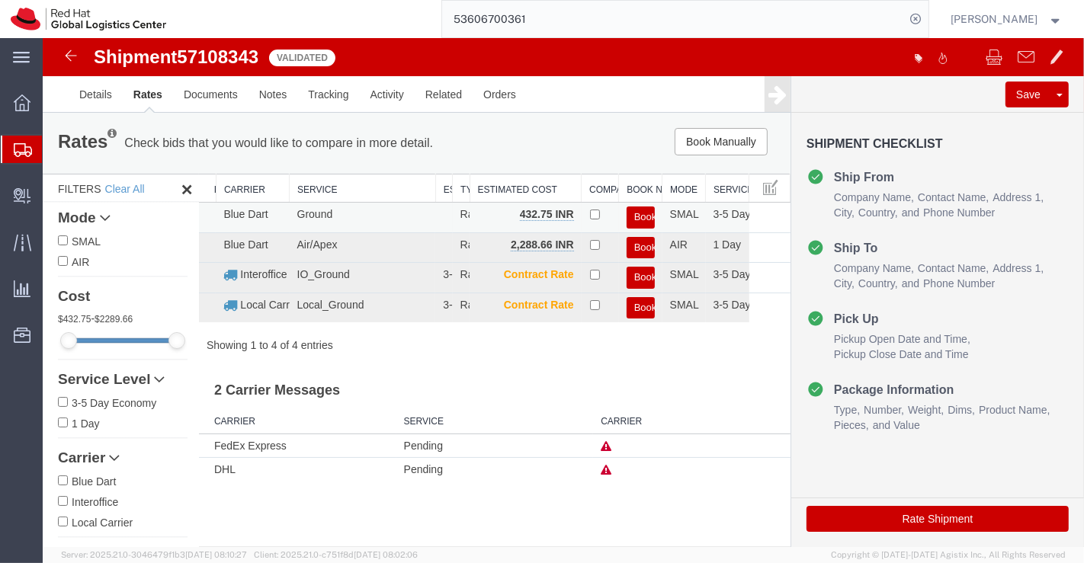
click at [639, 215] on button "Book" at bounding box center [640, 218] width 28 height 22
